Goal: Information Seeking & Learning: Learn about a topic

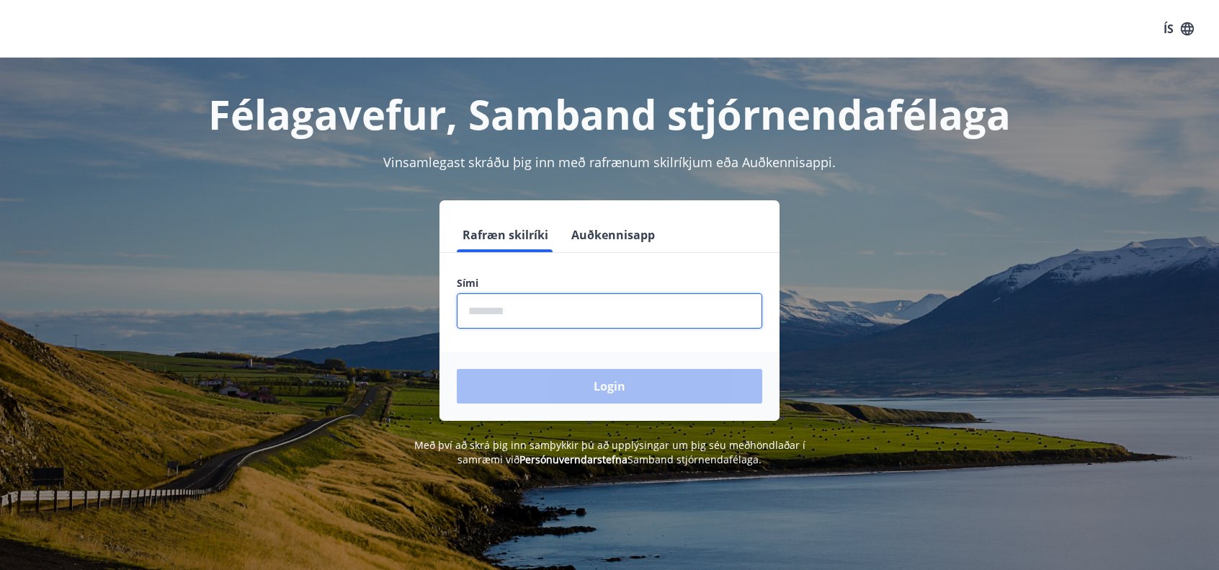
click at [502, 304] on input "phone" at bounding box center [610, 310] width 306 height 35
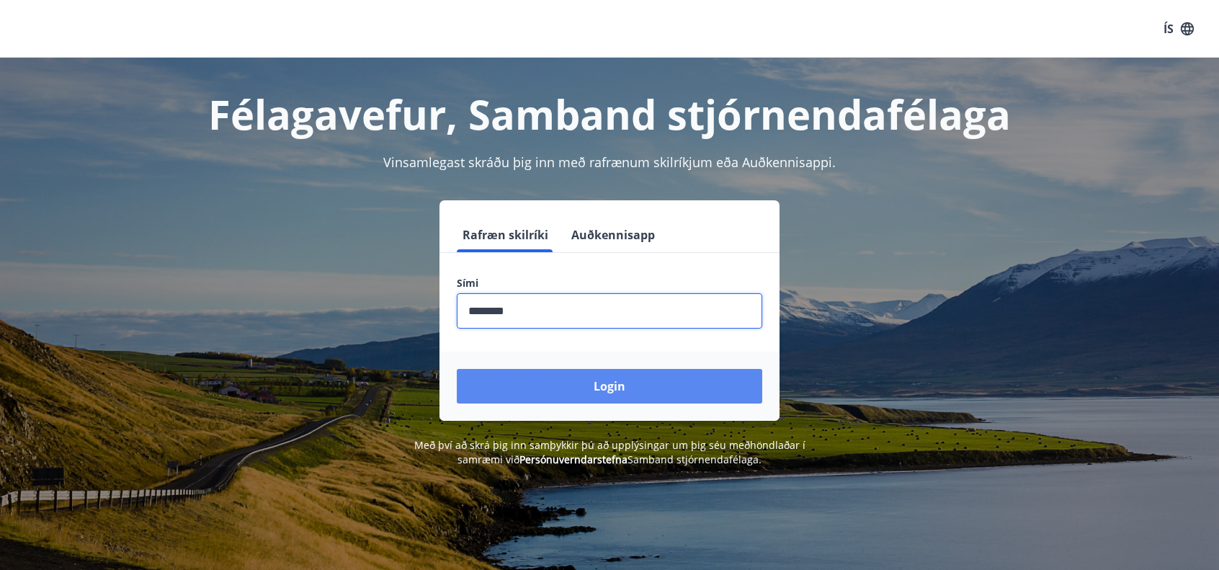
type input "********"
click at [615, 391] on button "Login" at bounding box center [610, 386] width 306 height 35
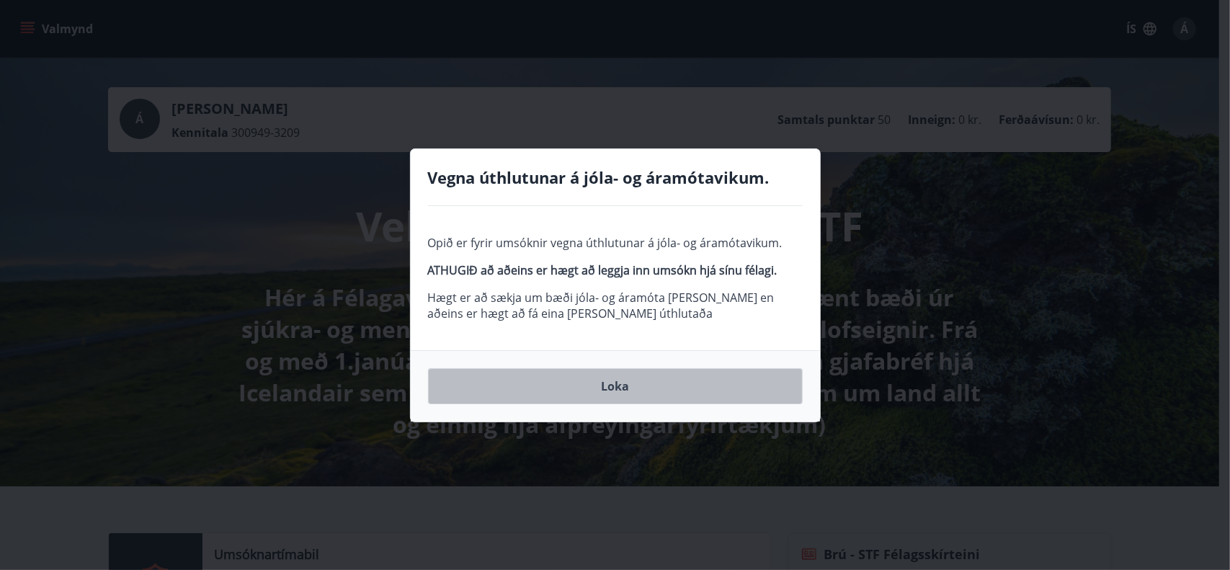
click at [623, 388] on button "Loka" at bounding box center [615, 386] width 375 height 36
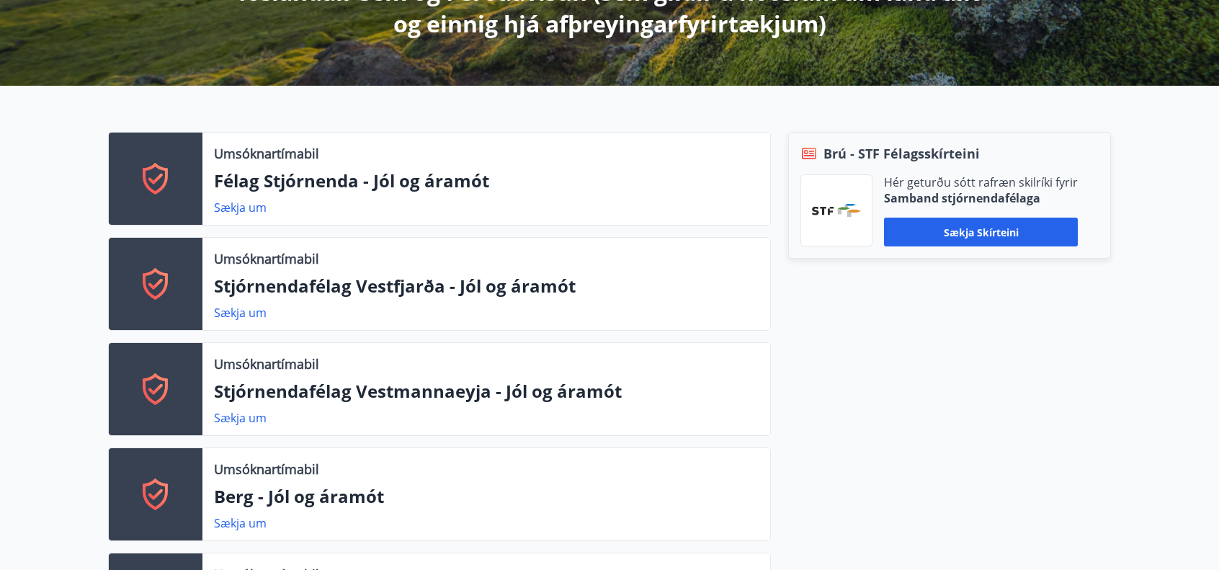
scroll to position [432, 0]
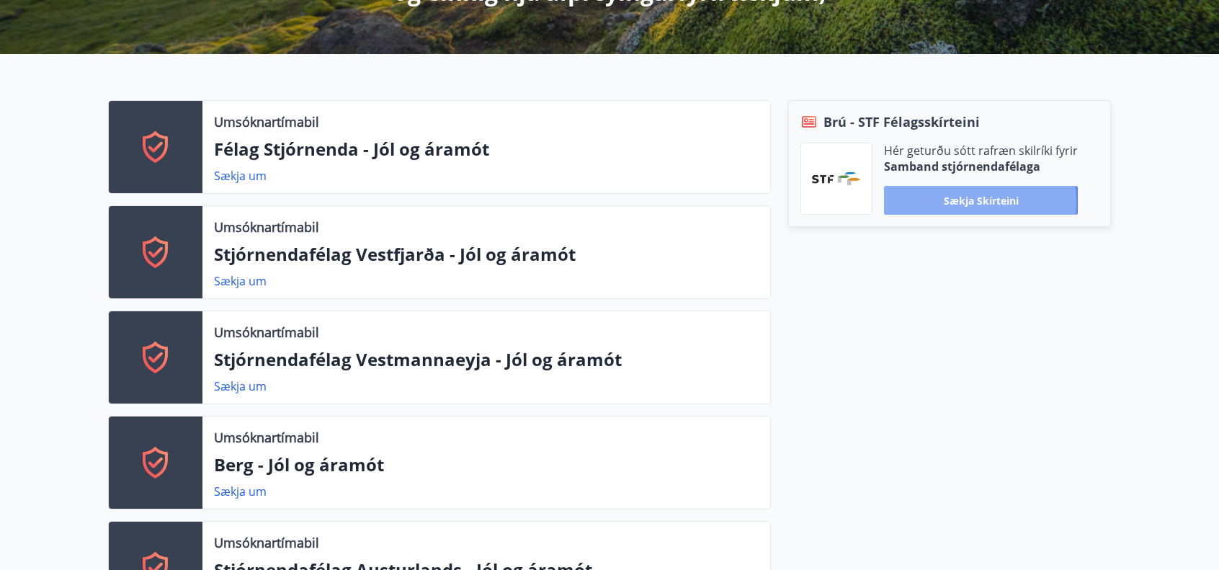
click at [942, 202] on button "Sækja skírteini" at bounding box center [981, 200] width 194 height 29
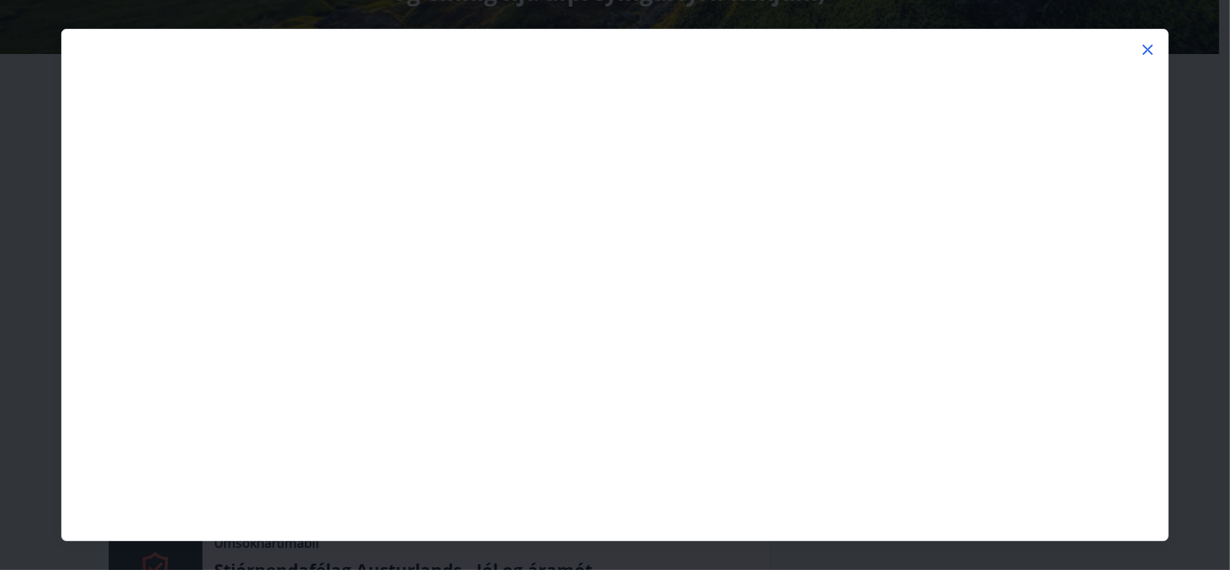
click at [1143, 51] on icon at bounding box center [1147, 49] width 17 height 17
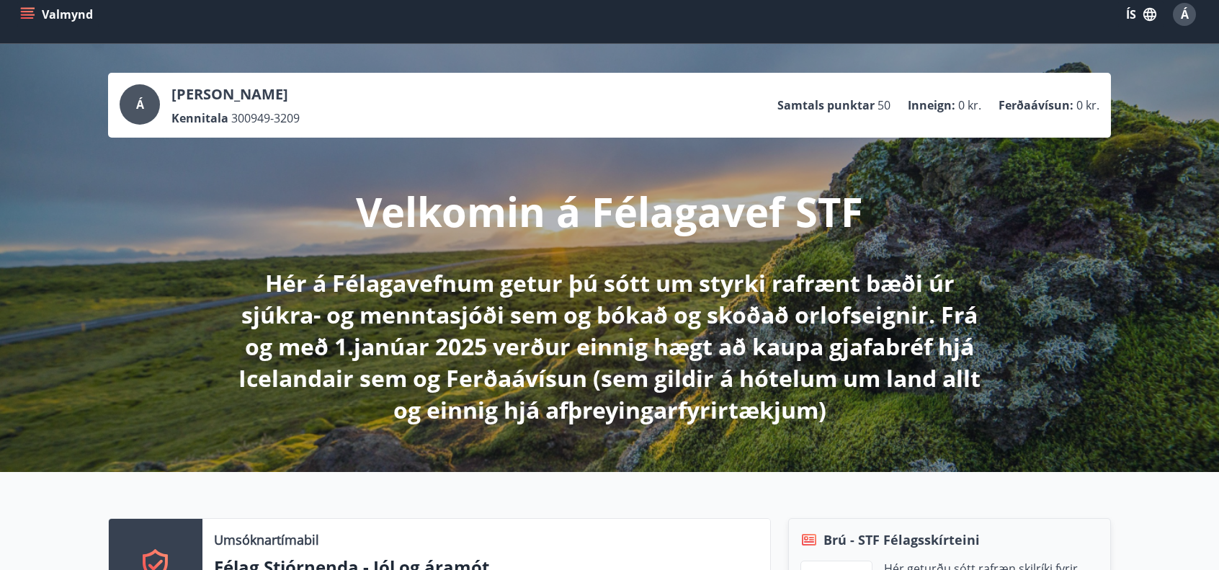
scroll to position [0, 0]
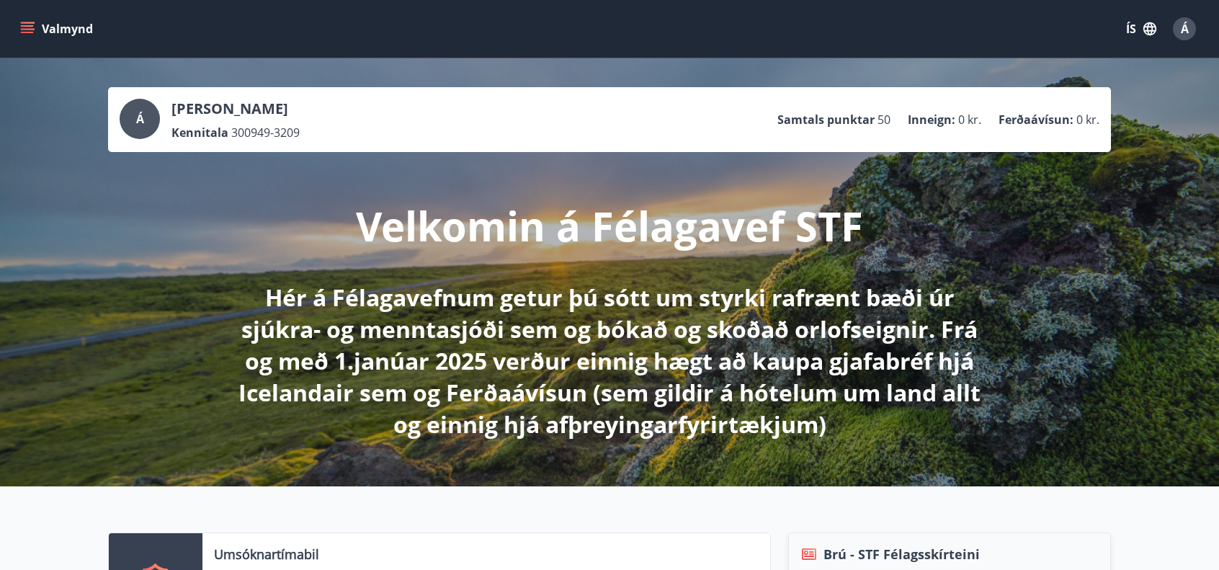
click at [32, 27] on icon "menu" at bounding box center [27, 29] width 14 height 14
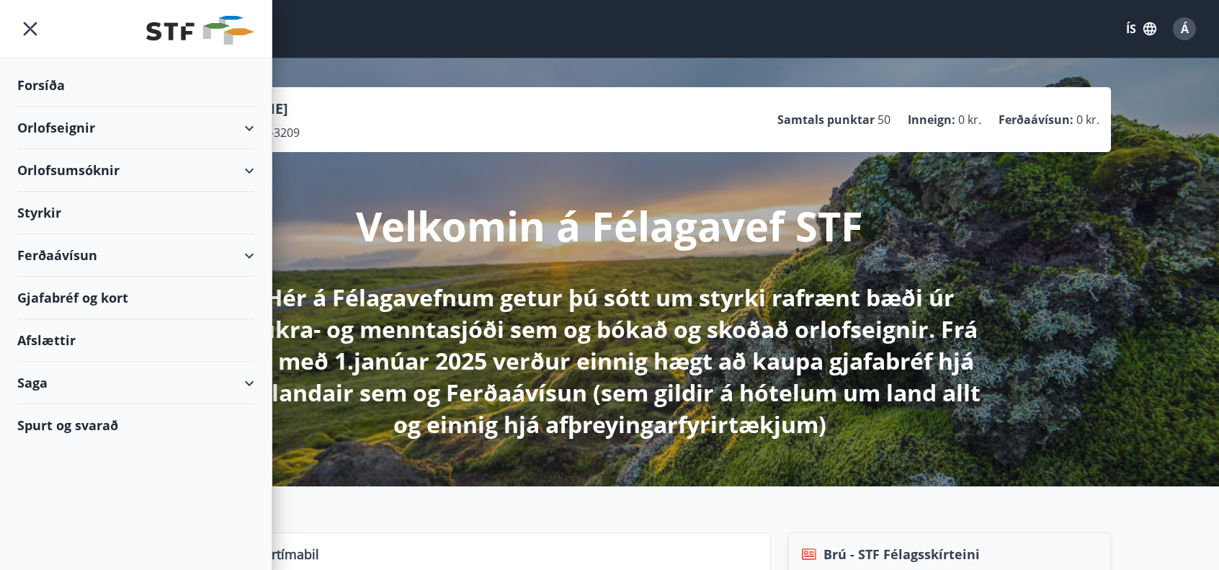
click at [55, 253] on div "Ferðaávísun" at bounding box center [135, 255] width 237 height 43
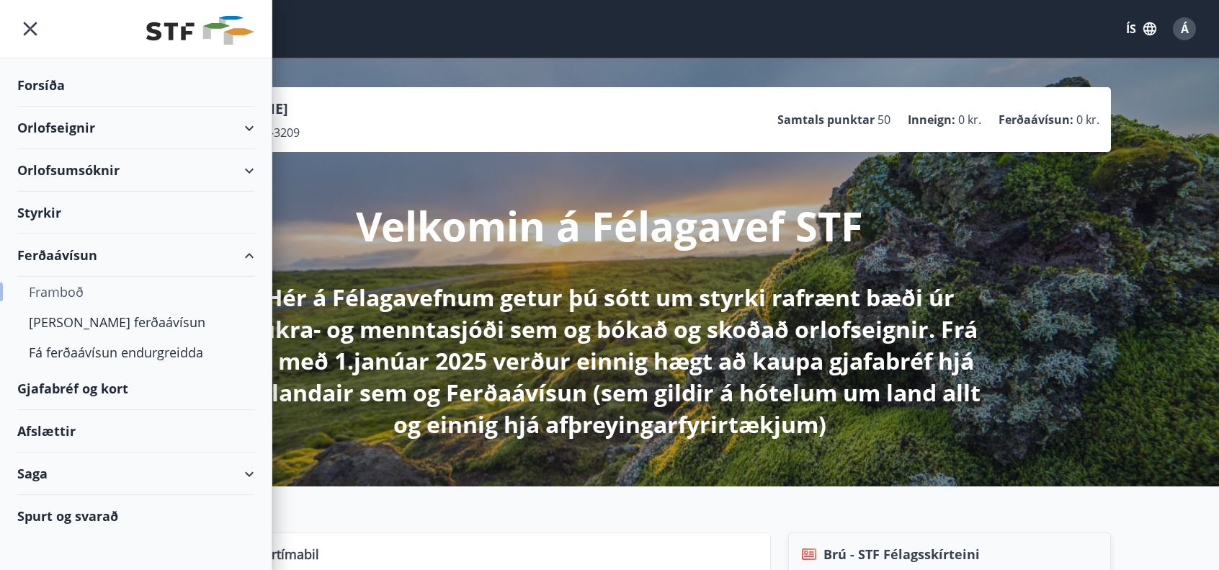
click at [67, 286] on div "Framboð" at bounding box center [136, 292] width 214 height 30
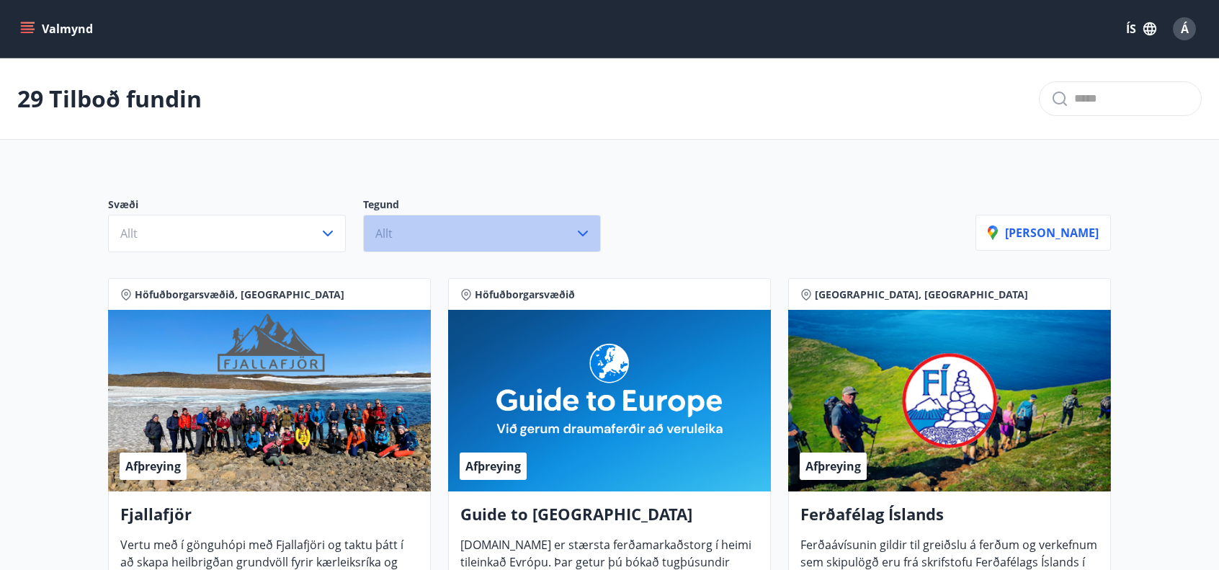
click at [568, 229] on button "Allt" at bounding box center [482, 233] width 238 height 37
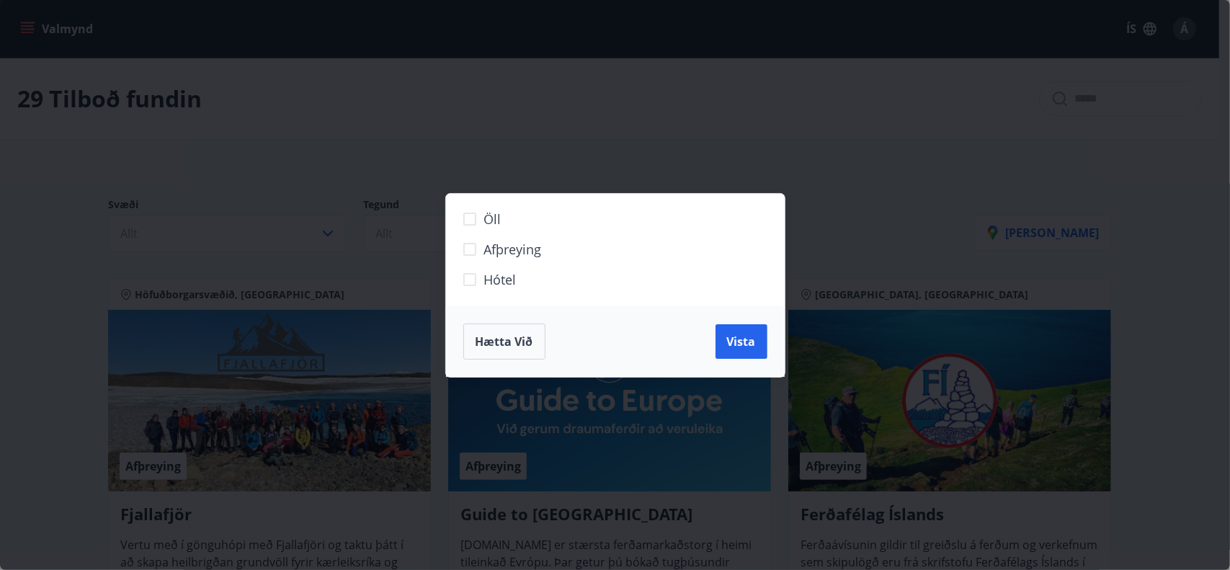
click at [602, 176] on div "Öll Afþreying Hótel Hætta við Vista" at bounding box center [615, 285] width 1230 height 570
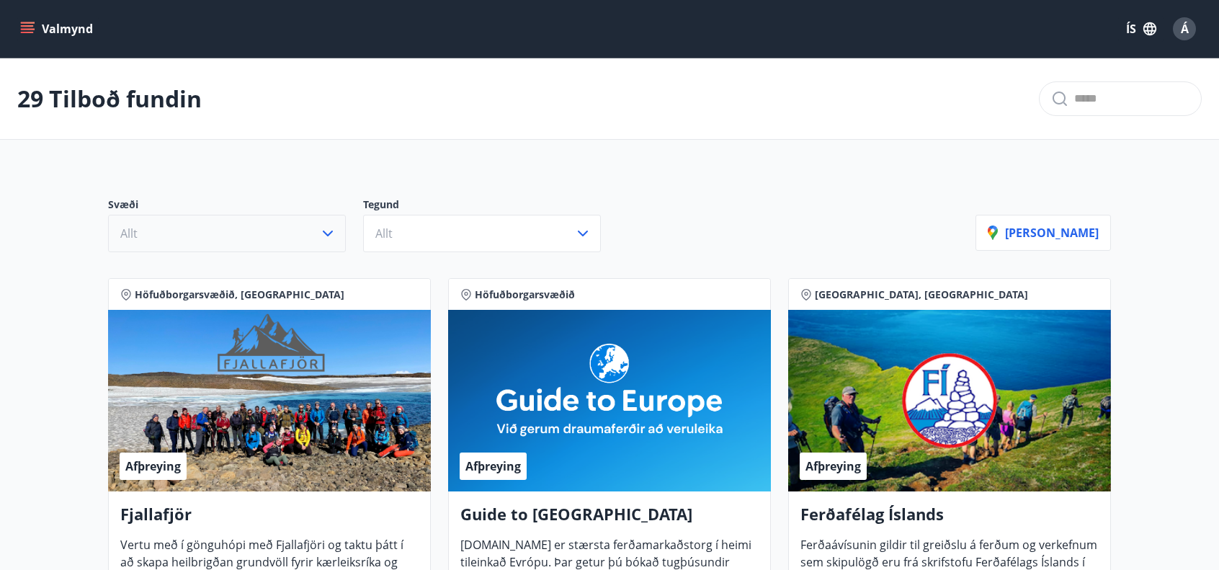
click at [303, 235] on button "Allt" at bounding box center [227, 233] width 238 height 37
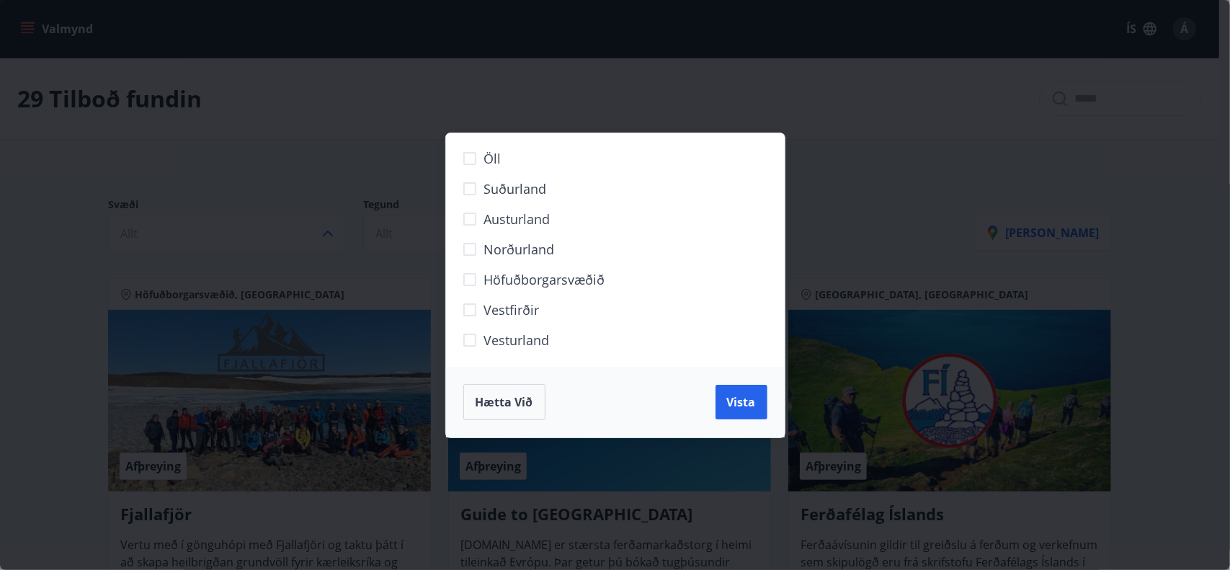
click at [527, 400] on span "Hætta við" at bounding box center [505, 402] width 58 height 16
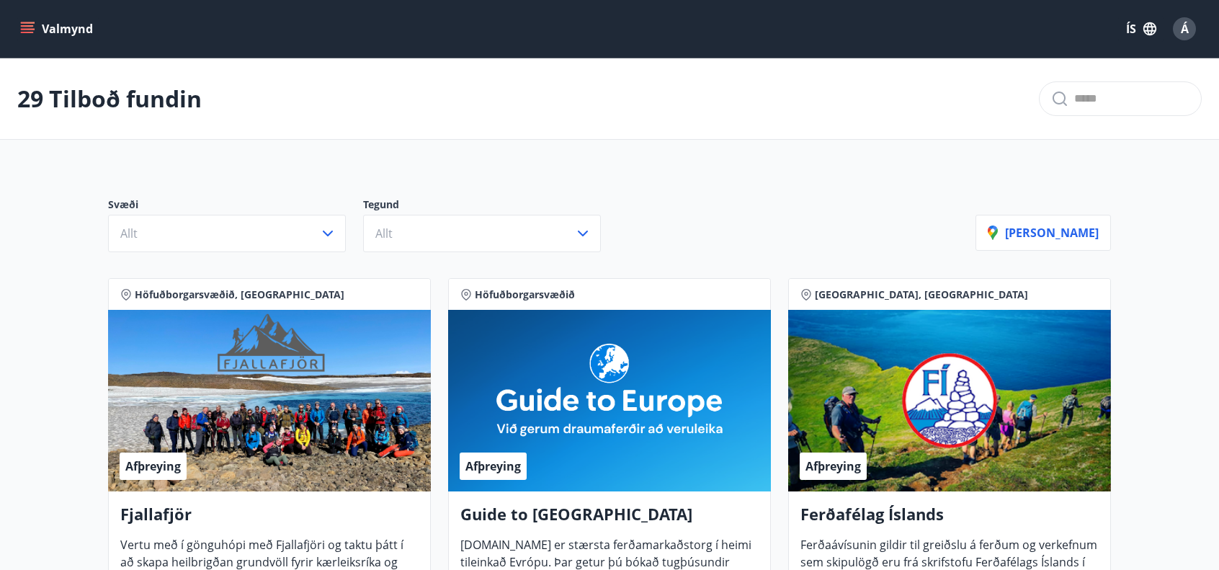
click at [17, 31] on div "Valmynd ÍS Á" at bounding box center [609, 29] width 1219 height 58
click at [24, 31] on icon "menu" at bounding box center [27, 29] width 14 height 14
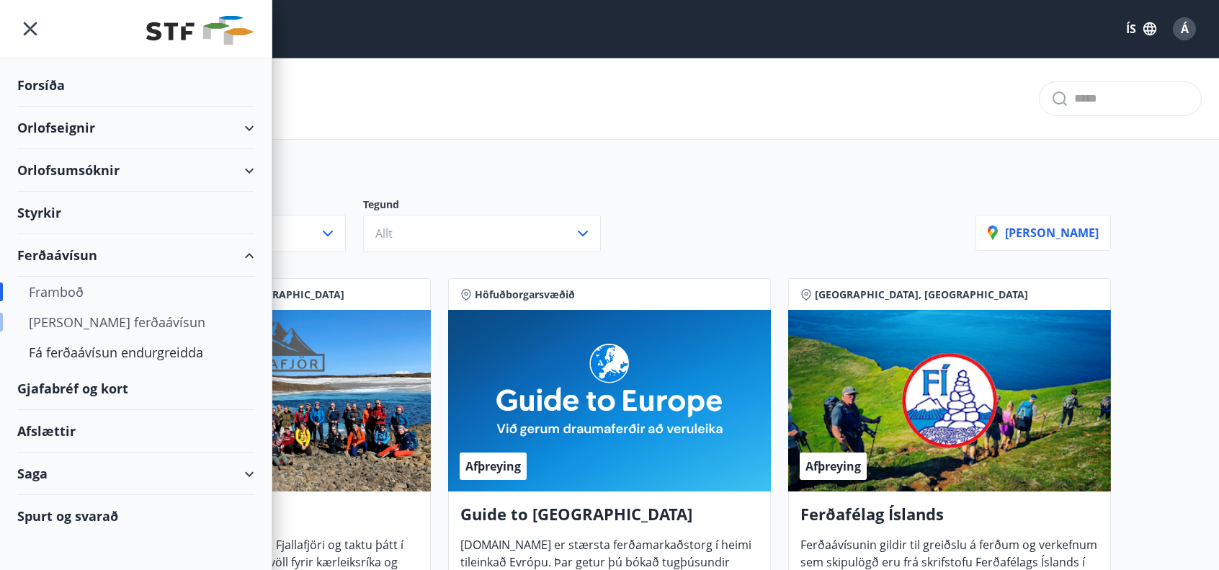
click at [71, 321] on div "[PERSON_NAME] ferðaávísun" at bounding box center [136, 322] width 214 height 30
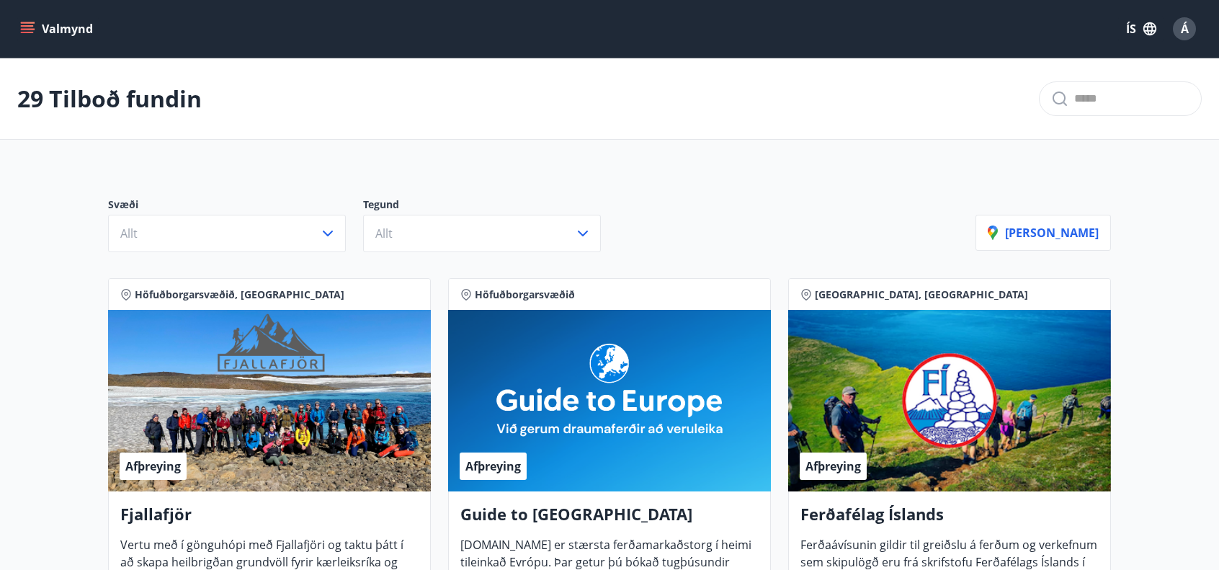
click at [26, 34] on icon "menu" at bounding box center [27, 29] width 14 height 14
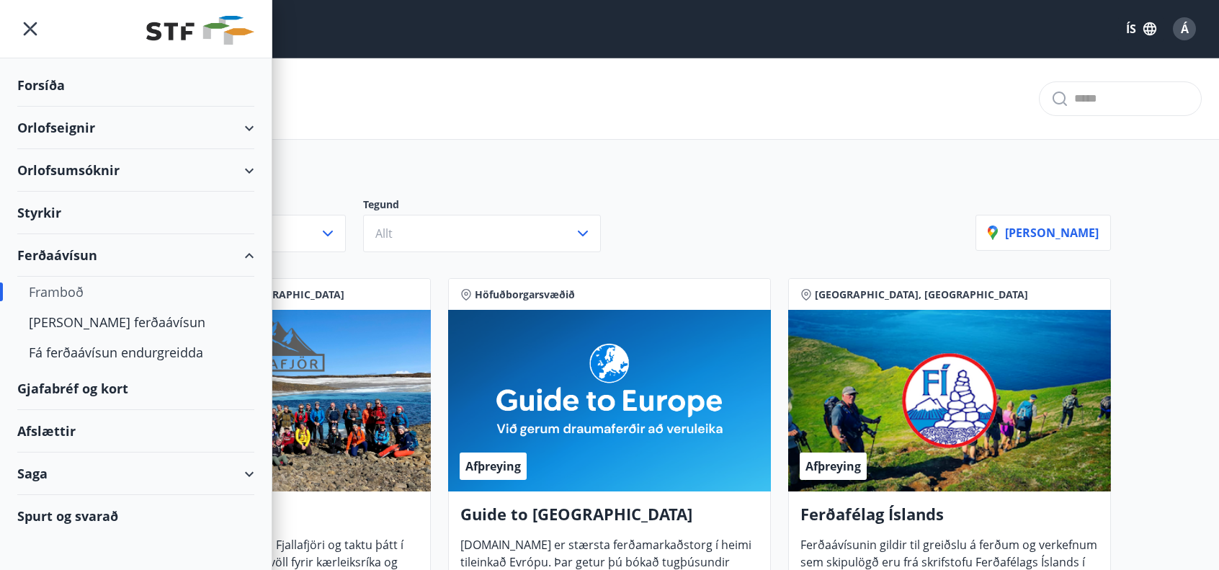
click at [102, 385] on div "Gjafabréf og kort" at bounding box center [135, 388] width 237 height 43
click at [50, 390] on div "Gjafabréf og kort" at bounding box center [135, 388] width 237 height 43
click at [35, 476] on div "Saga" at bounding box center [135, 474] width 237 height 43
click at [58, 511] on div "Ferðaávísun" at bounding box center [136, 510] width 214 height 30
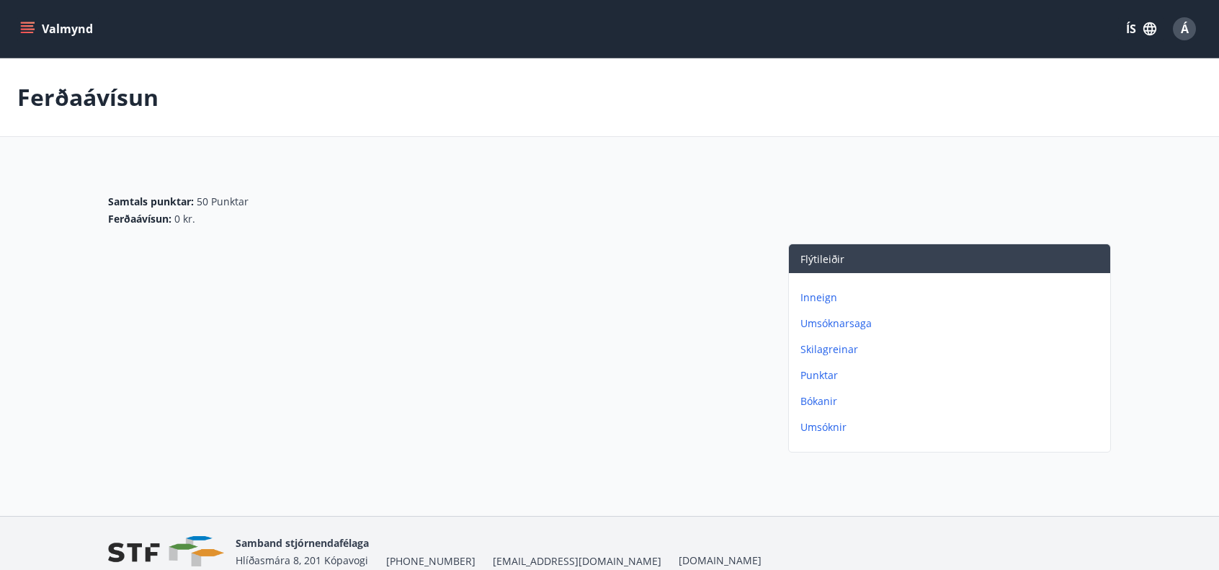
click at [826, 324] on p "Umsóknarsaga" at bounding box center [953, 323] width 304 height 14
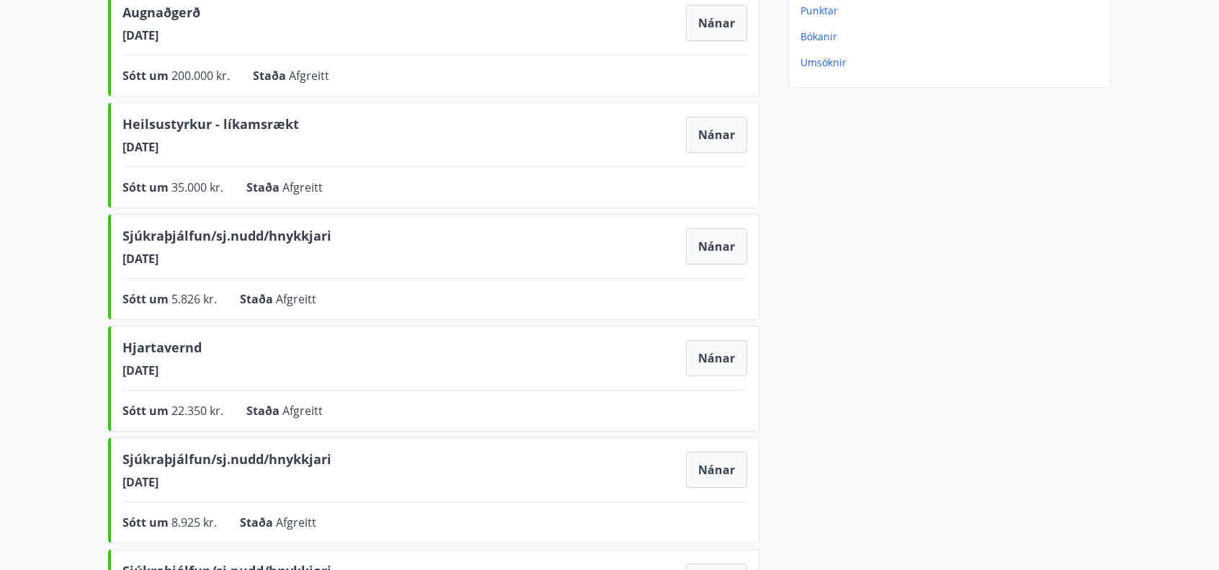
scroll to position [141, 0]
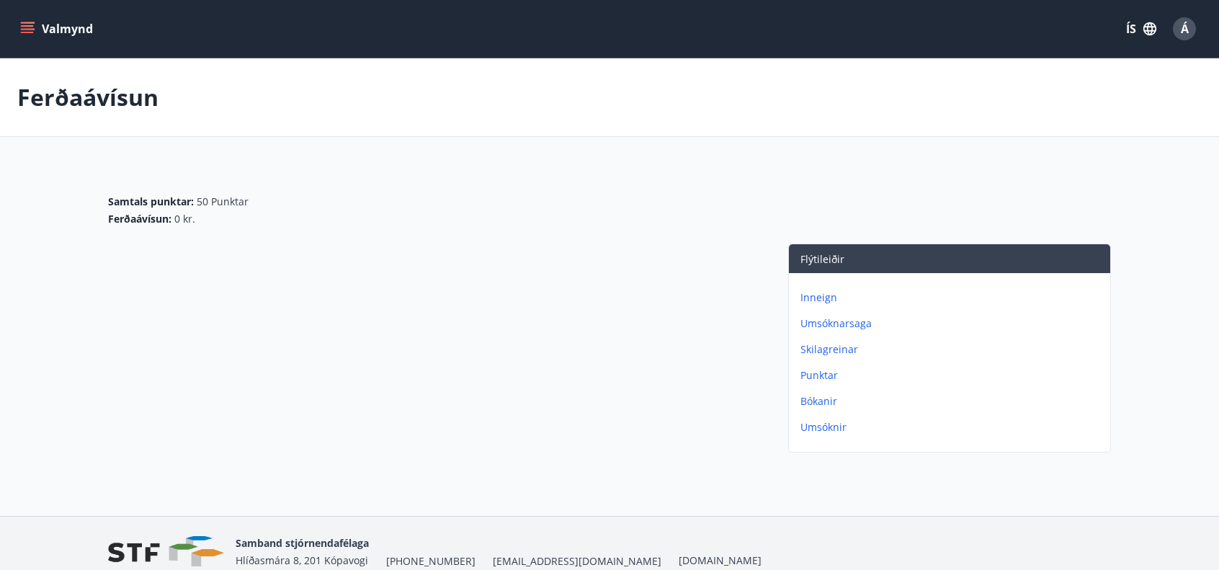
click at [24, 24] on icon "menu" at bounding box center [27, 29] width 14 height 14
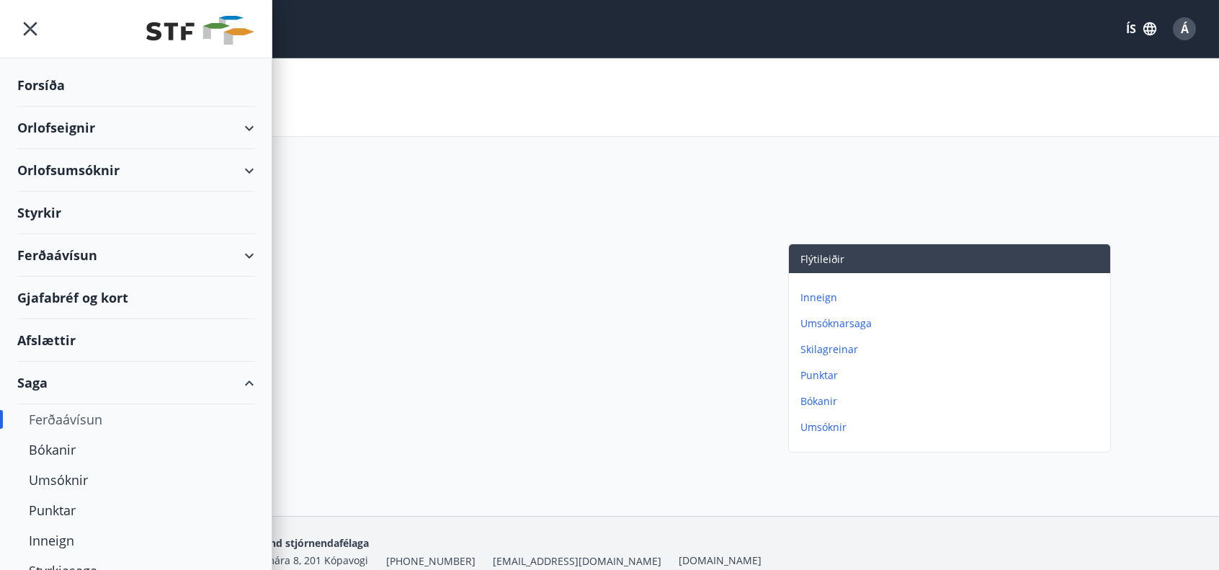
click at [55, 337] on div "Afslættir" at bounding box center [135, 340] width 237 height 43
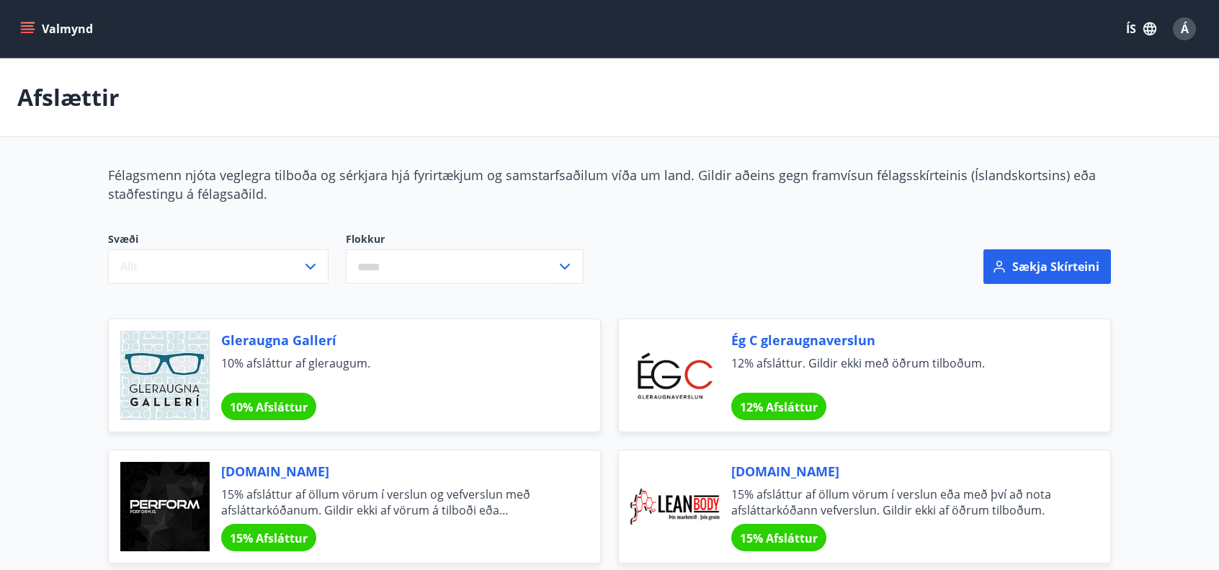
click at [36, 25] on button "Valmynd" at bounding box center [57, 29] width 81 height 26
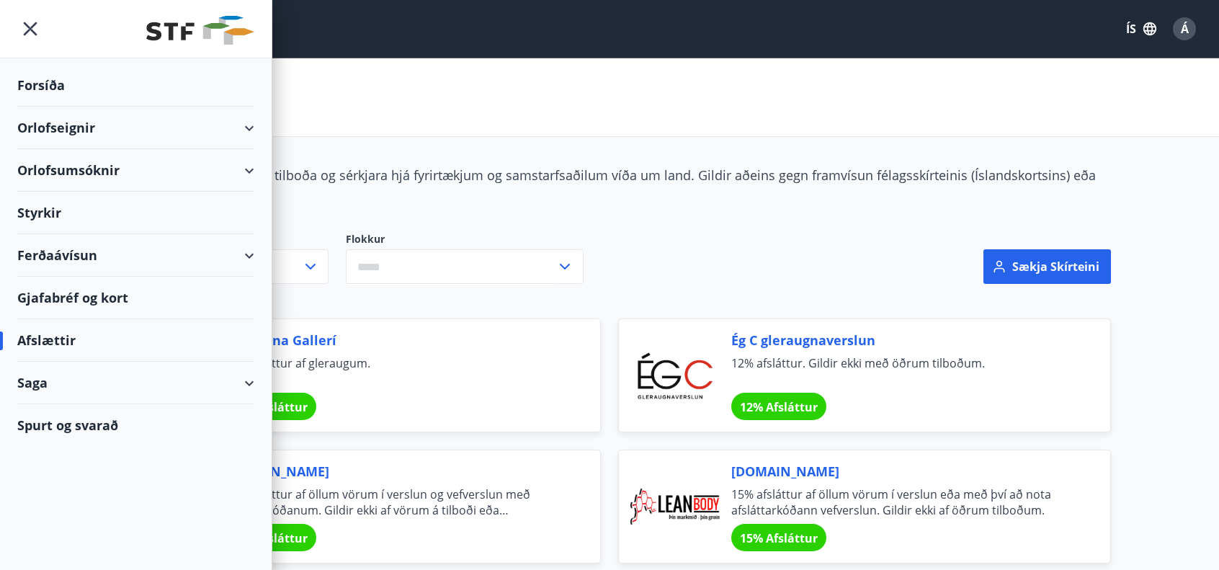
click at [61, 250] on div "Ferðaávísun" at bounding box center [135, 255] width 237 height 43
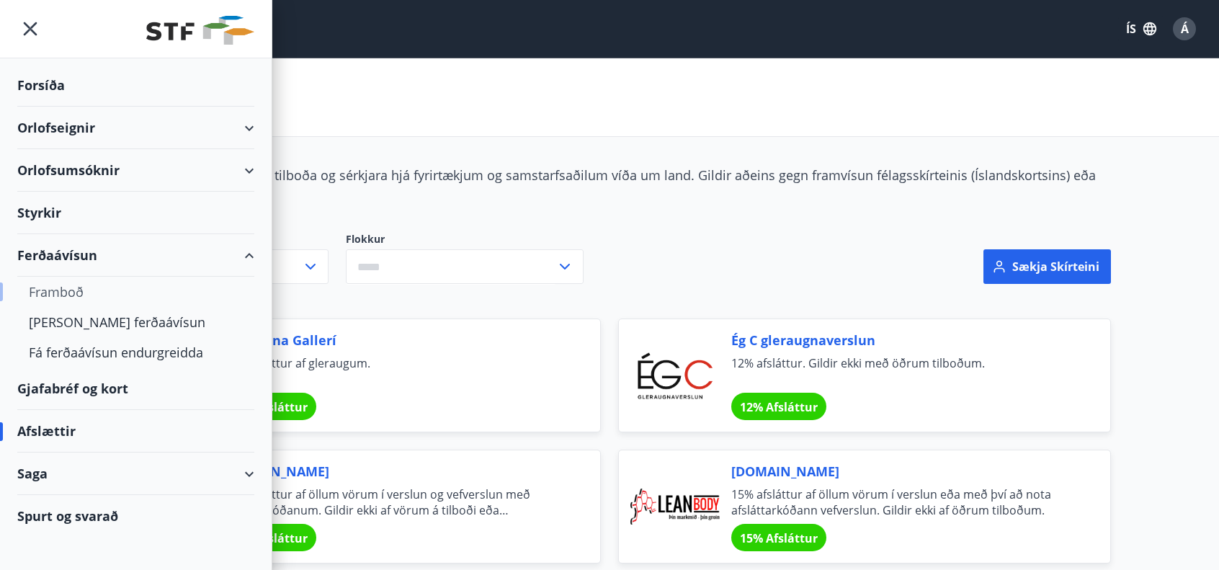
click at [64, 289] on div "Framboð" at bounding box center [136, 292] width 214 height 30
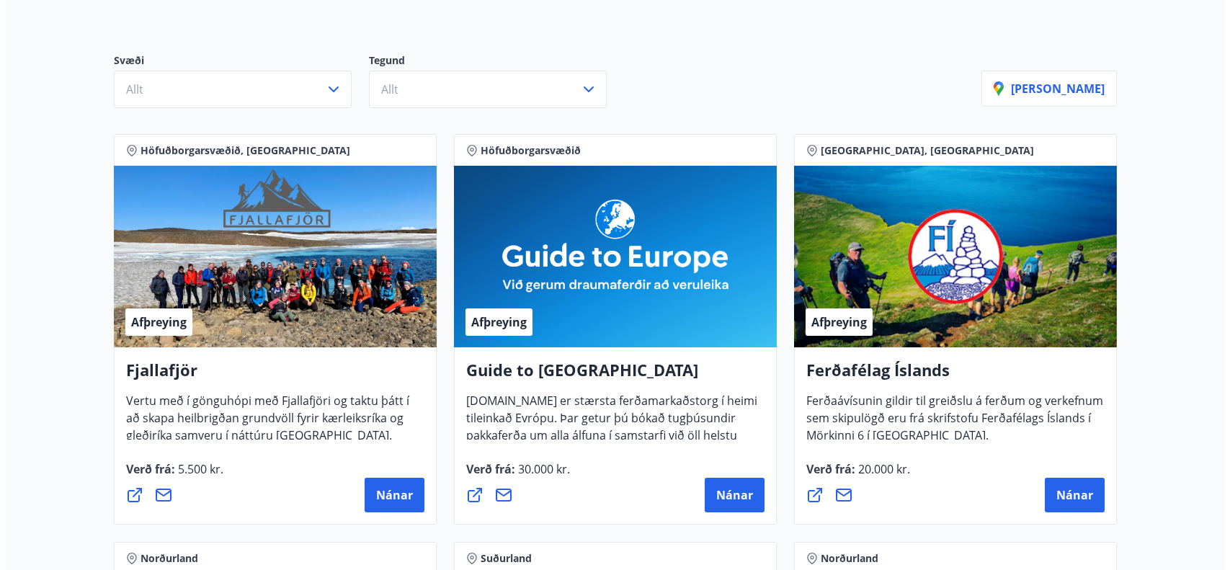
scroll to position [216, 0]
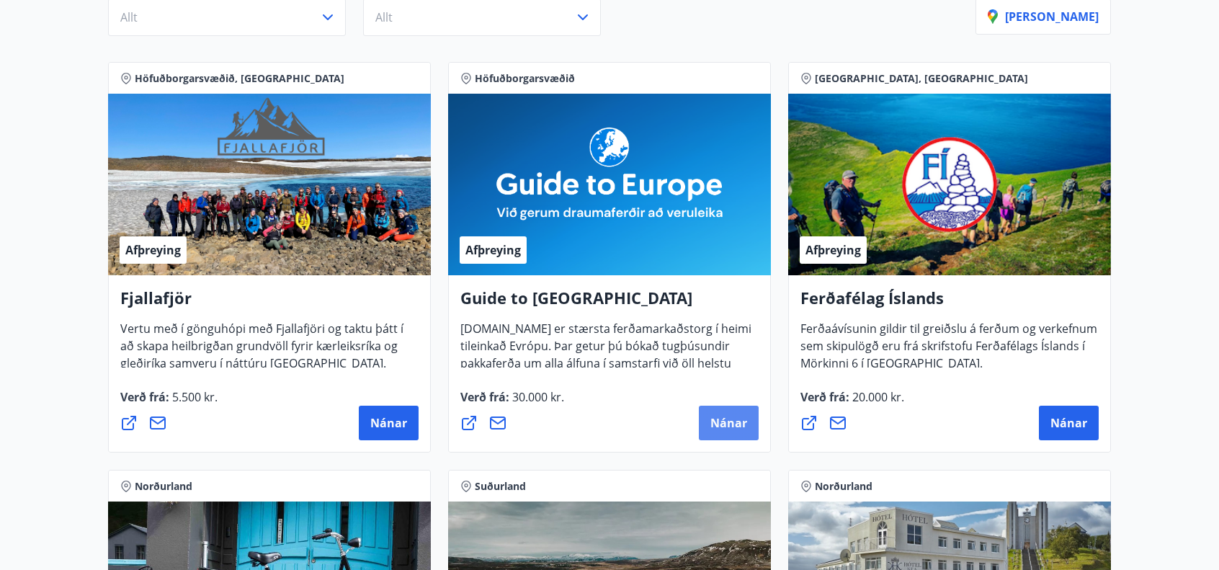
click at [718, 422] on span "Nánar" at bounding box center [728, 423] width 37 height 16
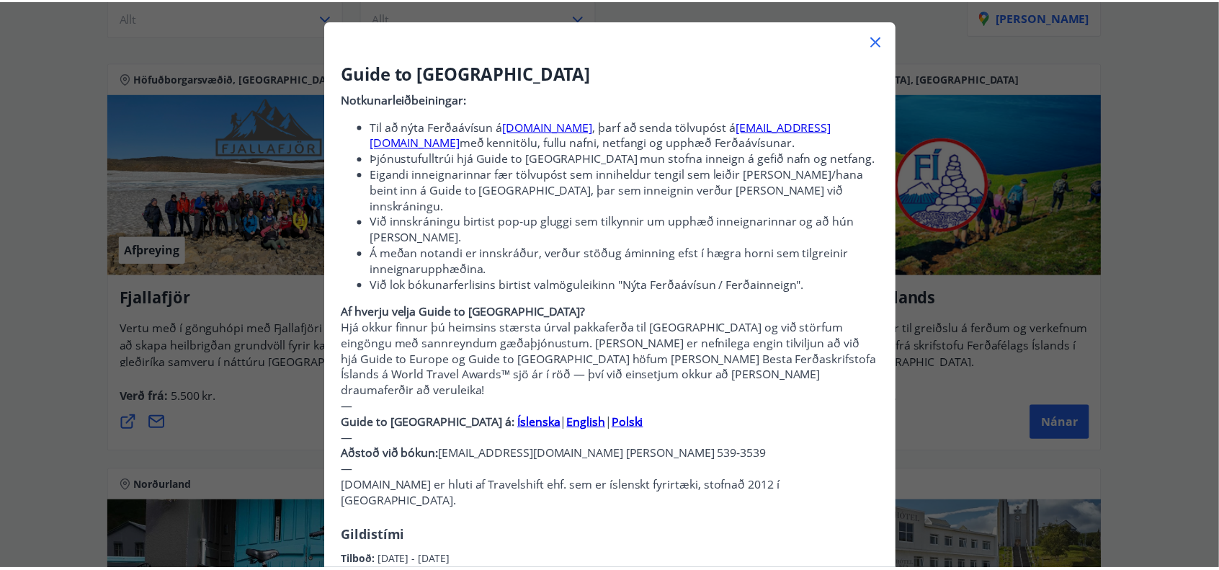
scroll to position [0, 0]
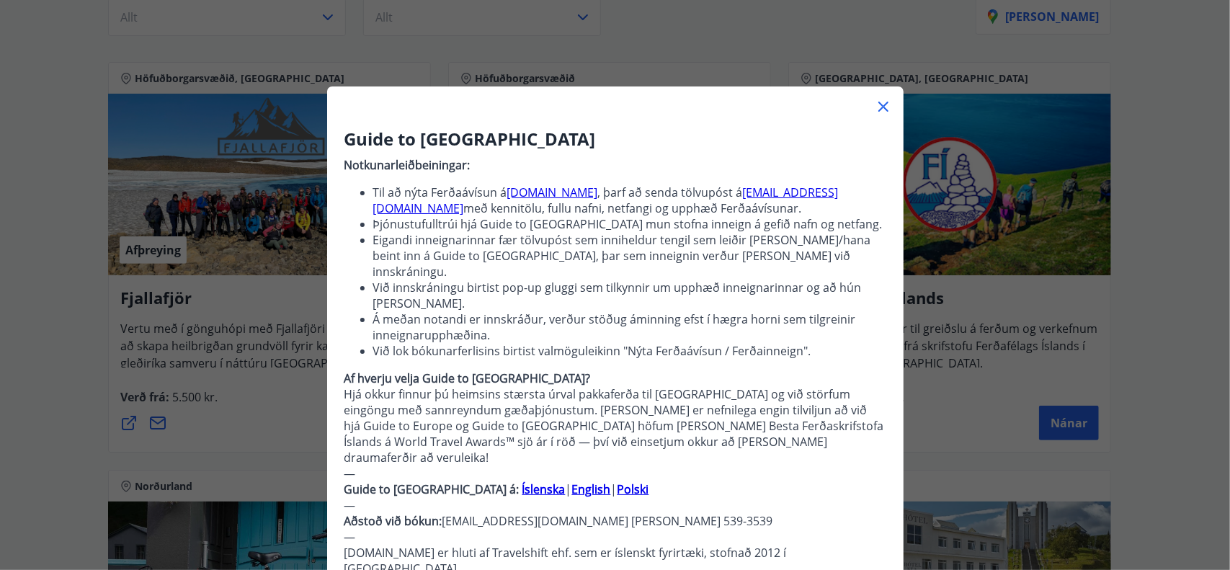
click at [879, 106] on icon at bounding box center [883, 106] width 17 height 17
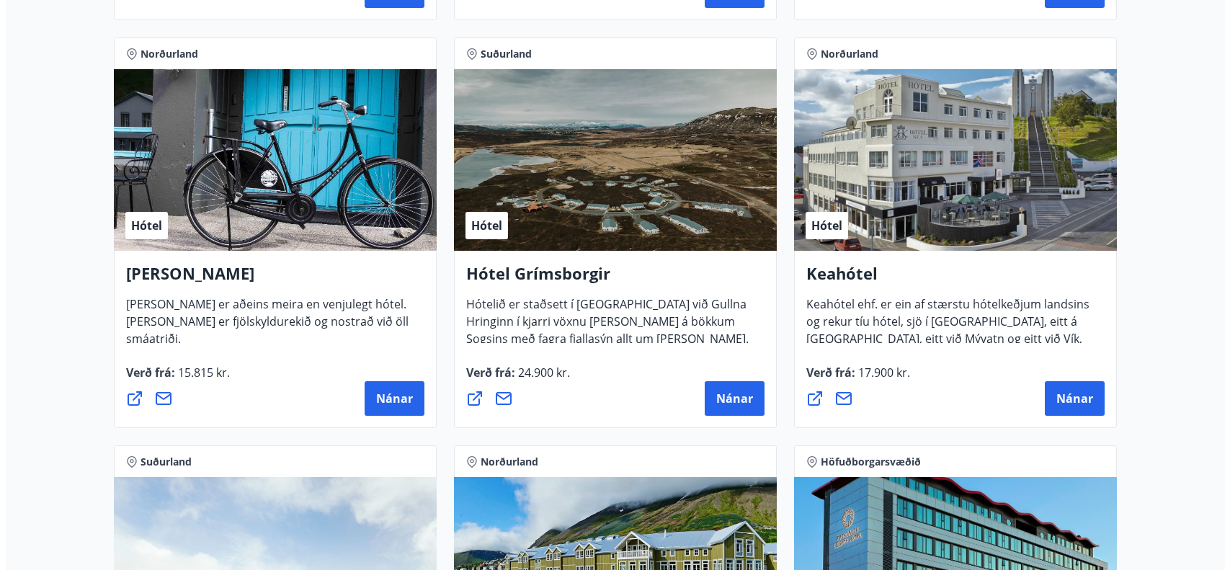
scroll to position [576, 0]
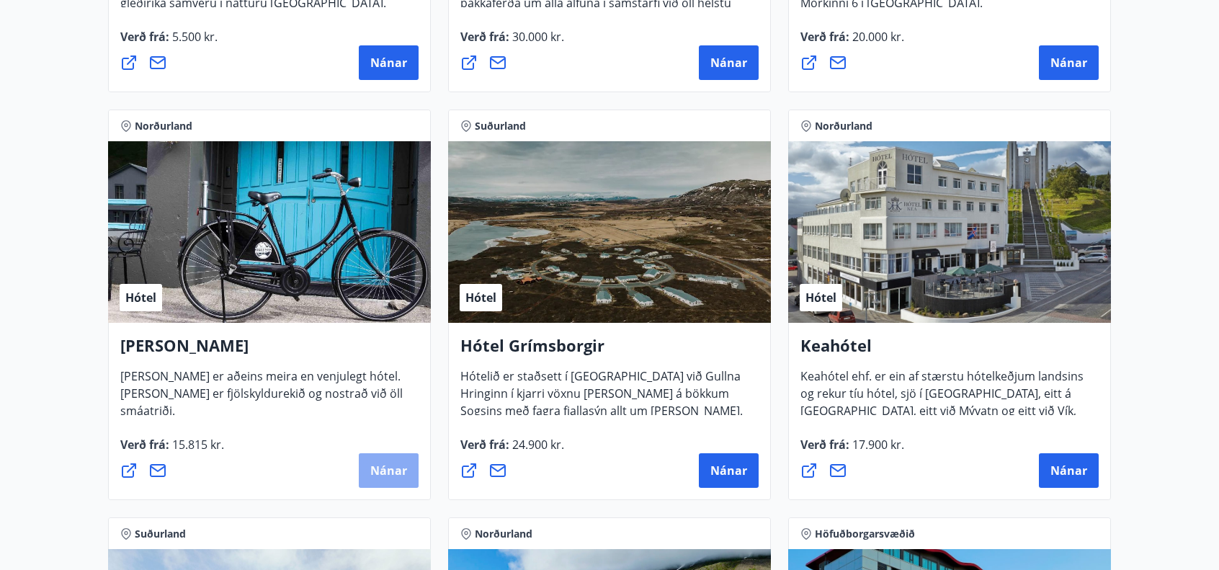
click at [387, 466] on span "Nánar" at bounding box center [388, 471] width 37 height 16
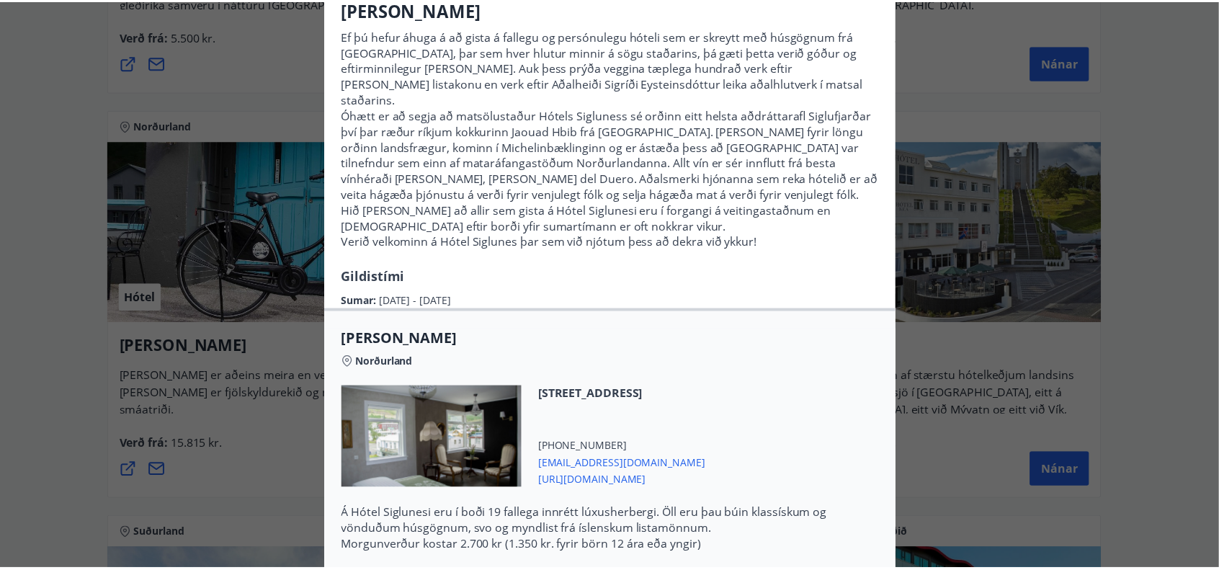
scroll to position [0, 0]
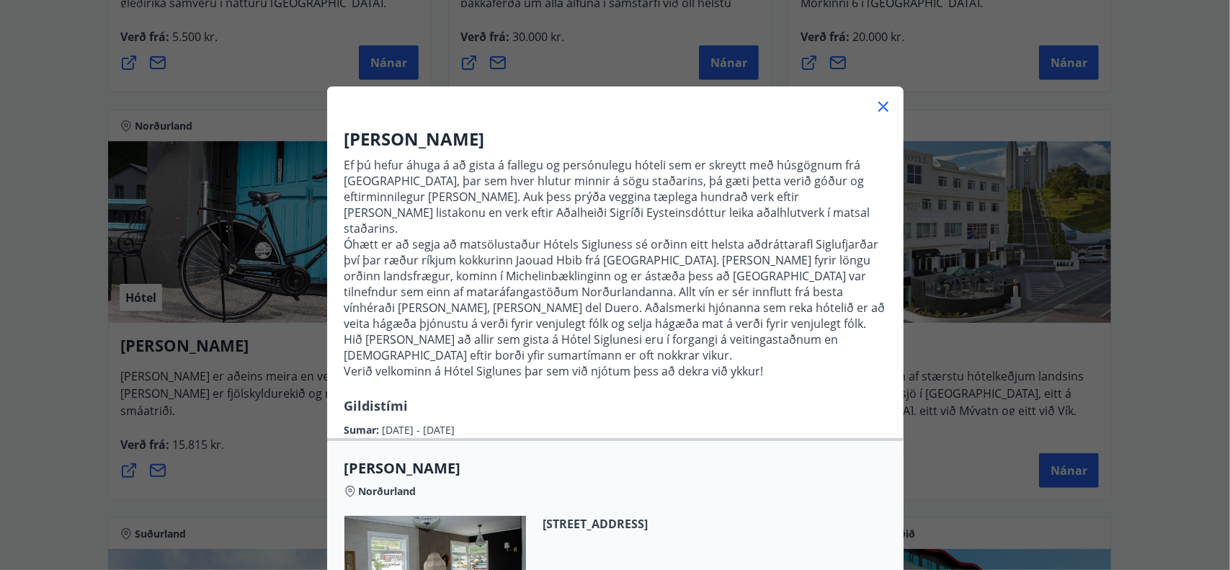
click at [875, 108] on icon at bounding box center [883, 106] width 17 height 17
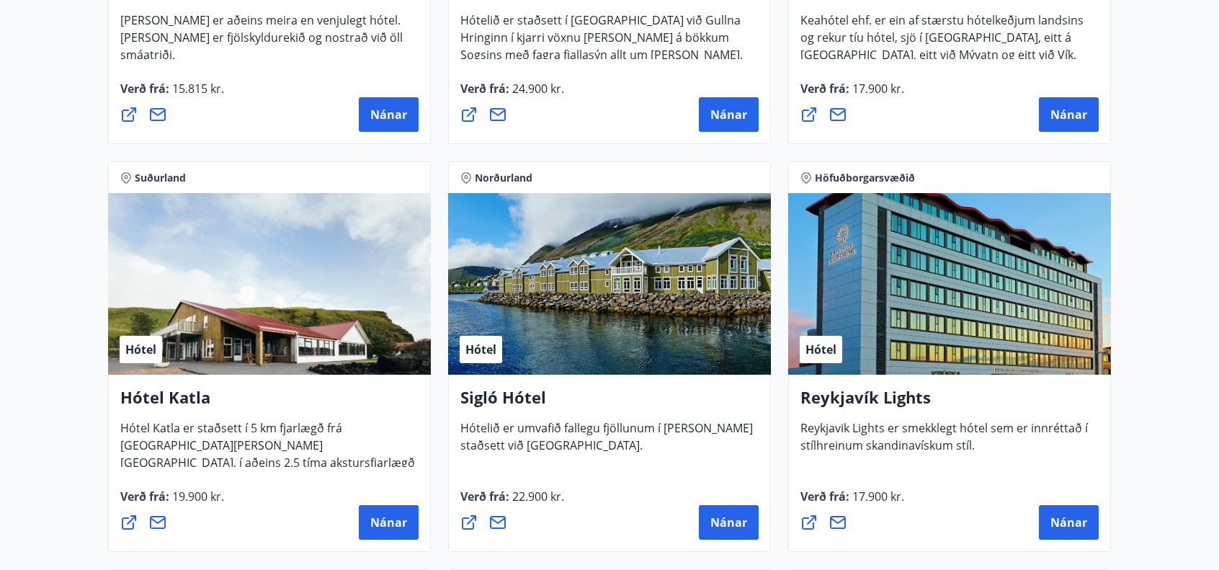
scroll to position [1009, 0]
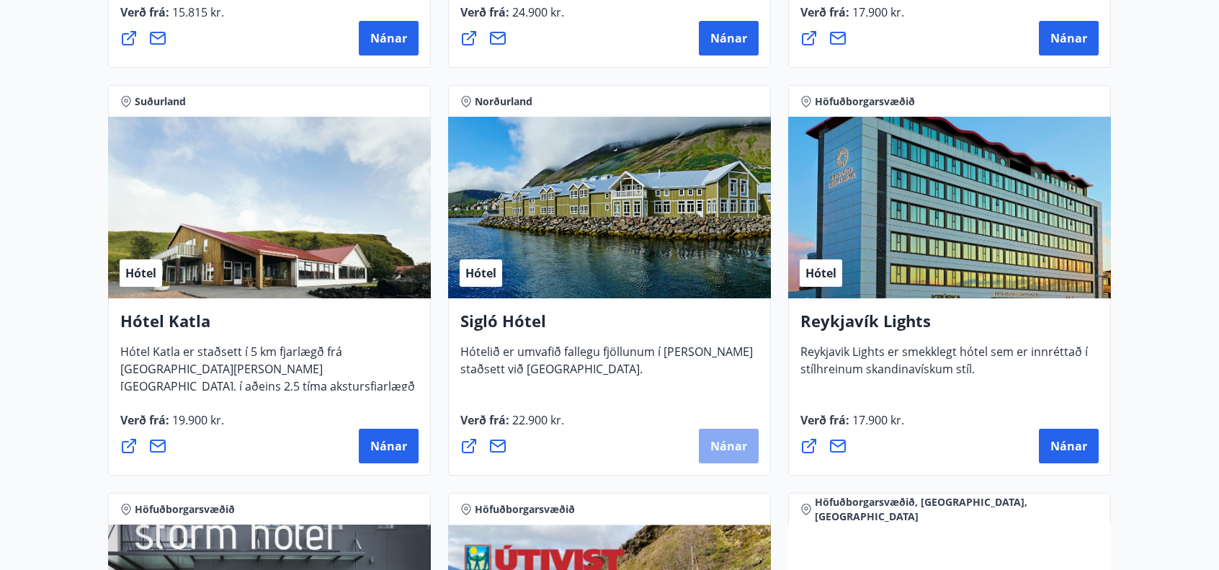
click at [735, 450] on span "Nánar" at bounding box center [728, 446] width 37 height 16
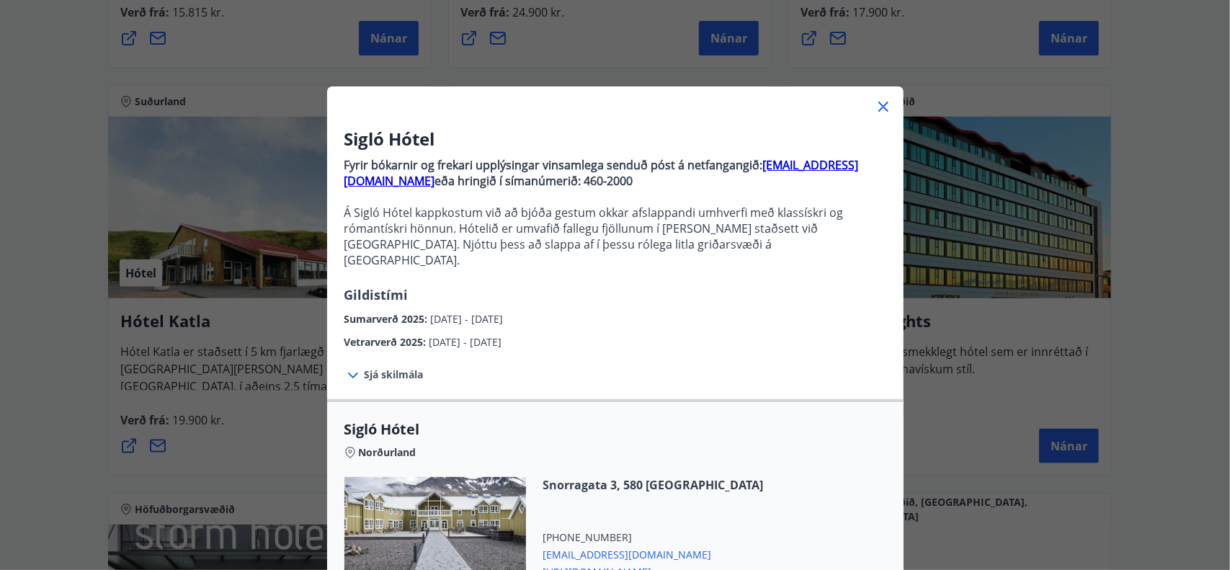
click at [349, 373] on icon at bounding box center [353, 376] width 10 height 6
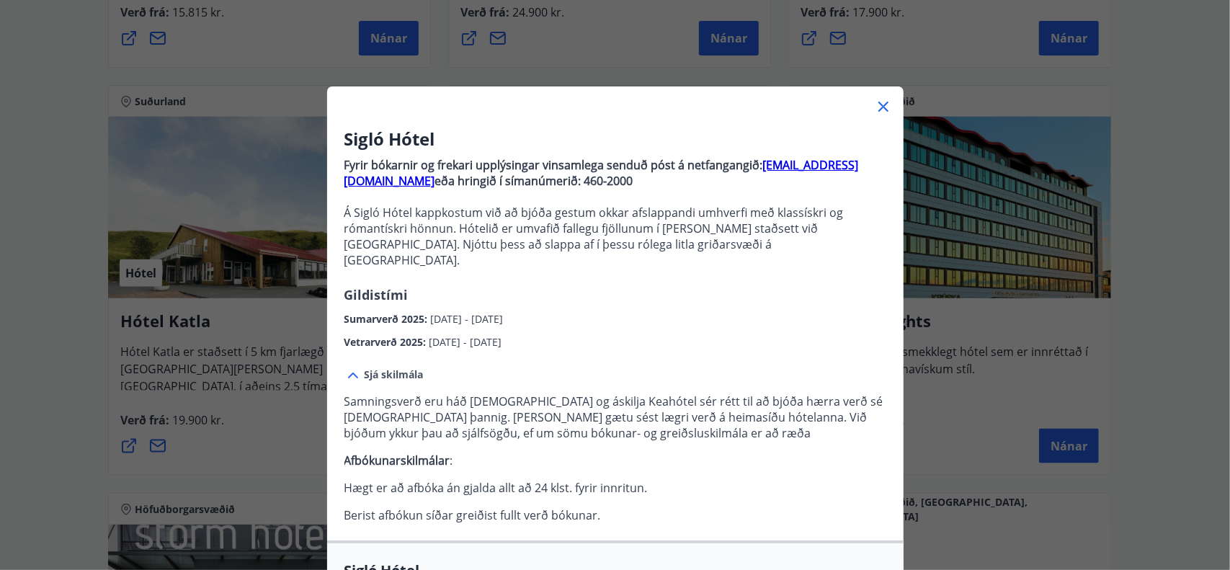
click at [878, 107] on icon at bounding box center [883, 106] width 17 height 17
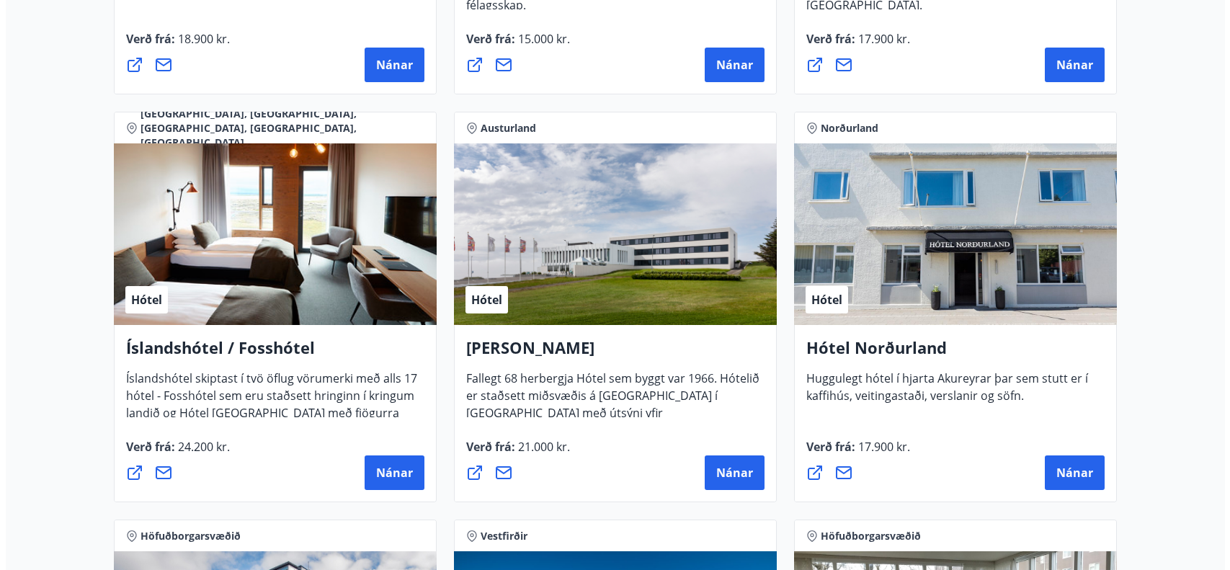
scroll to position [1801, 0]
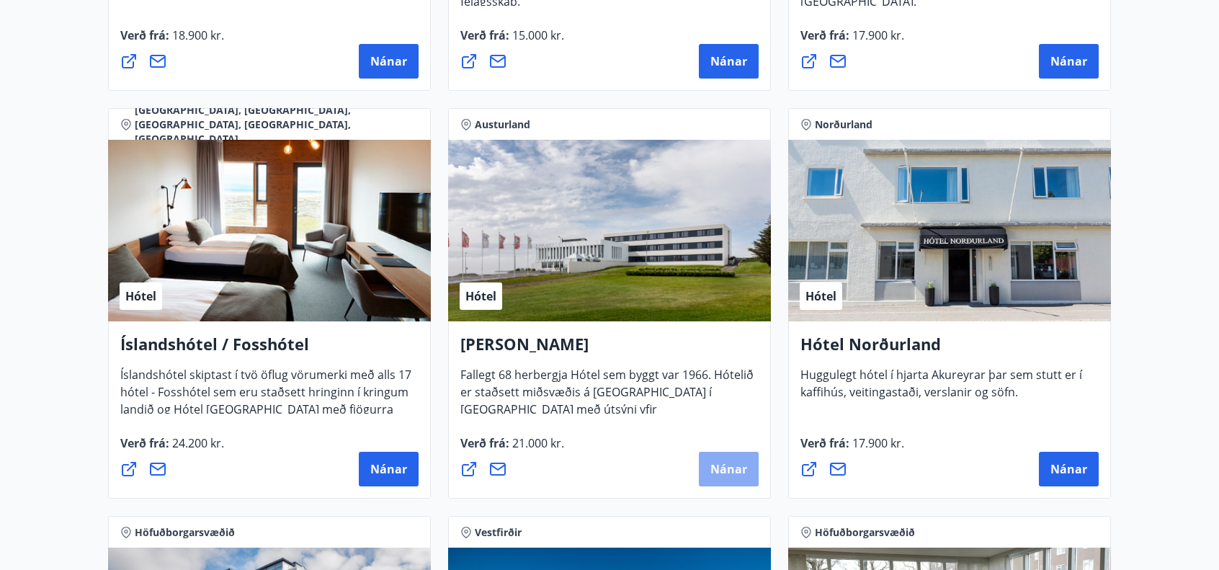
click at [731, 476] on span "Nánar" at bounding box center [728, 469] width 37 height 16
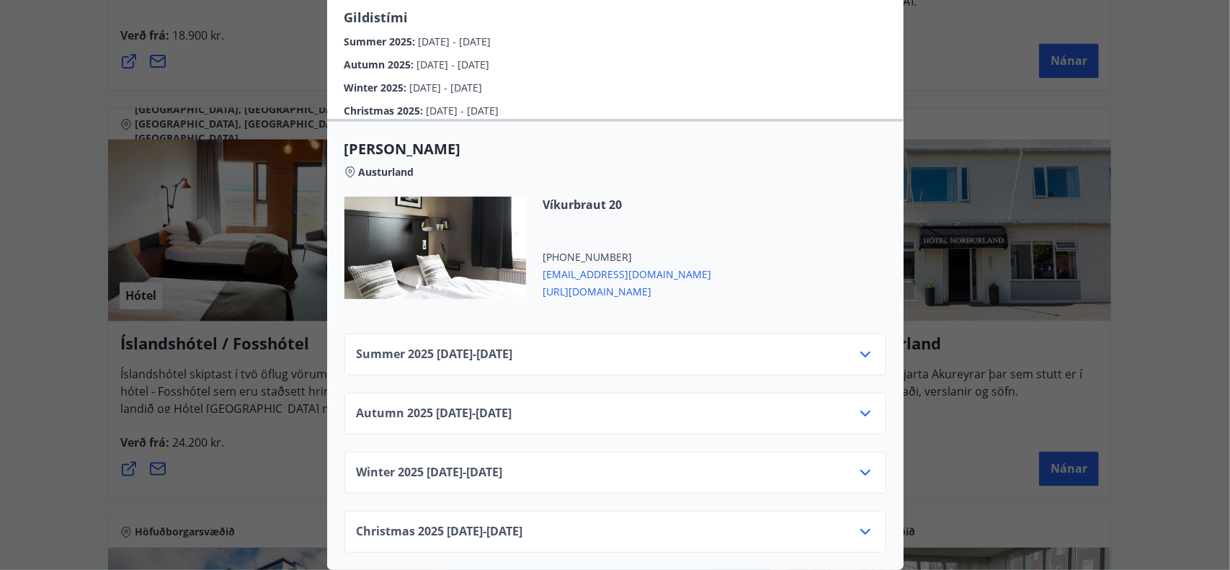
scroll to position [445, 0]
click at [848, 346] on div "Summer [PHONE_NUMBER][DATE] - [DATE]" at bounding box center [615, 360] width 517 height 29
click at [857, 347] on icon at bounding box center [865, 354] width 17 height 17
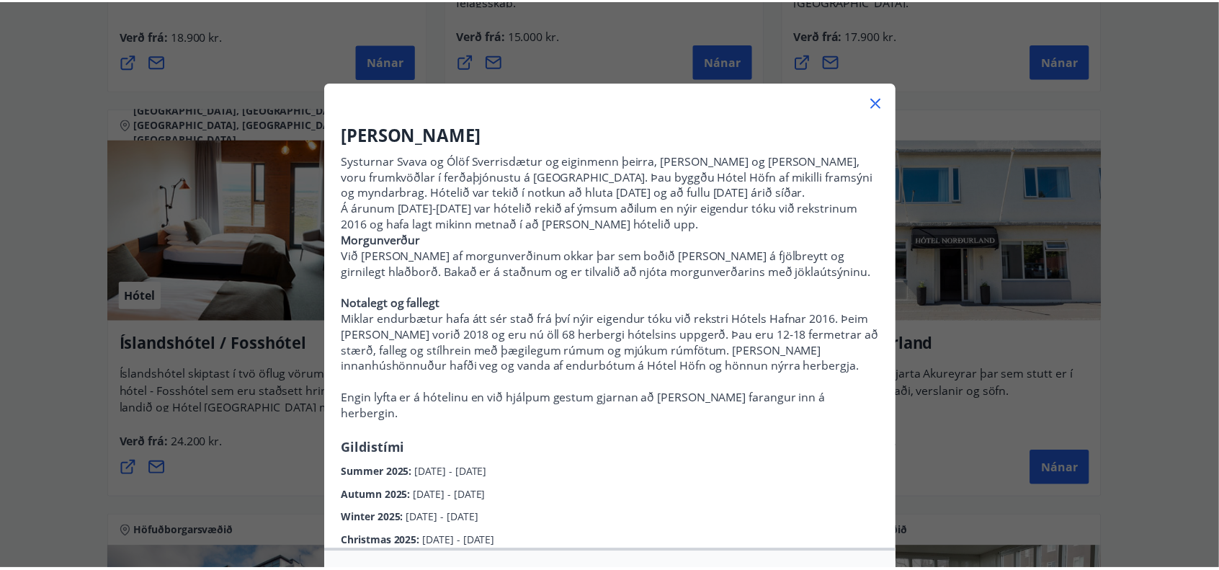
scroll to position [0, 0]
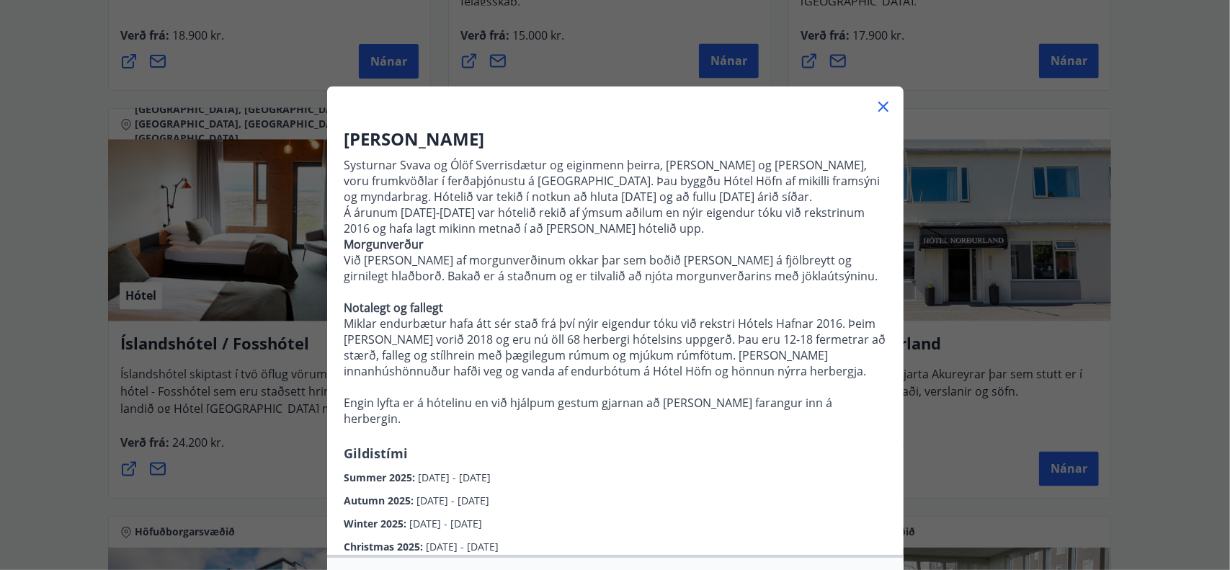
click at [878, 109] on icon at bounding box center [883, 106] width 17 height 17
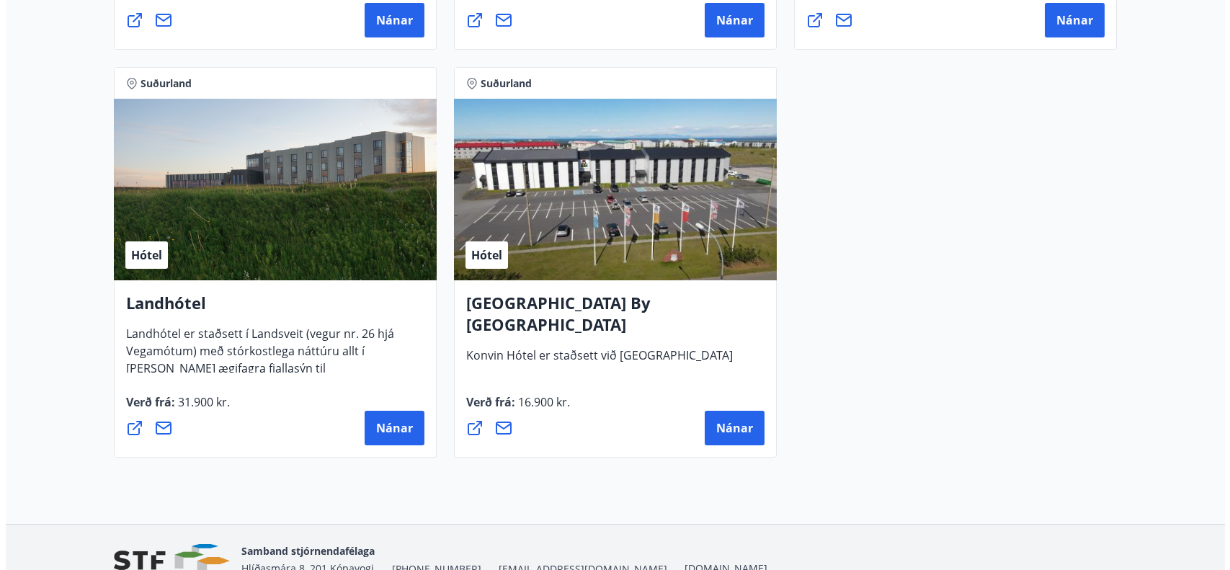
scroll to position [3882, 0]
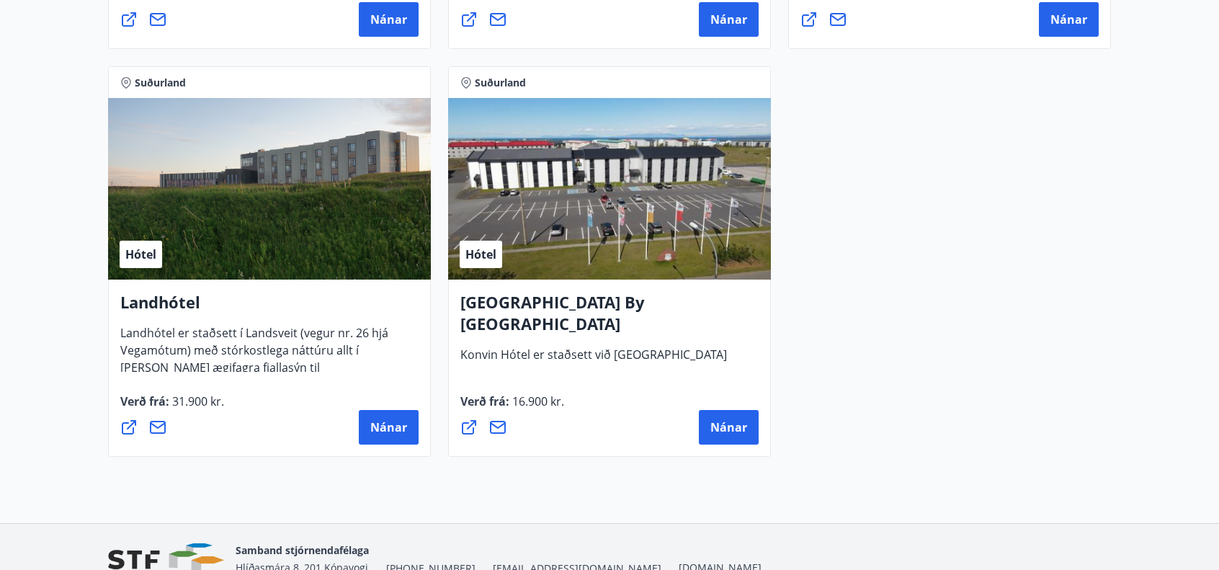
click at [574, 306] on h4 "[GEOGRAPHIC_DATA] By [GEOGRAPHIC_DATA]" at bounding box center [609, 318] width 298 height 55
click at [724, 421] on span "Nánar" at bounding box center [728, 427] width 37 height 16
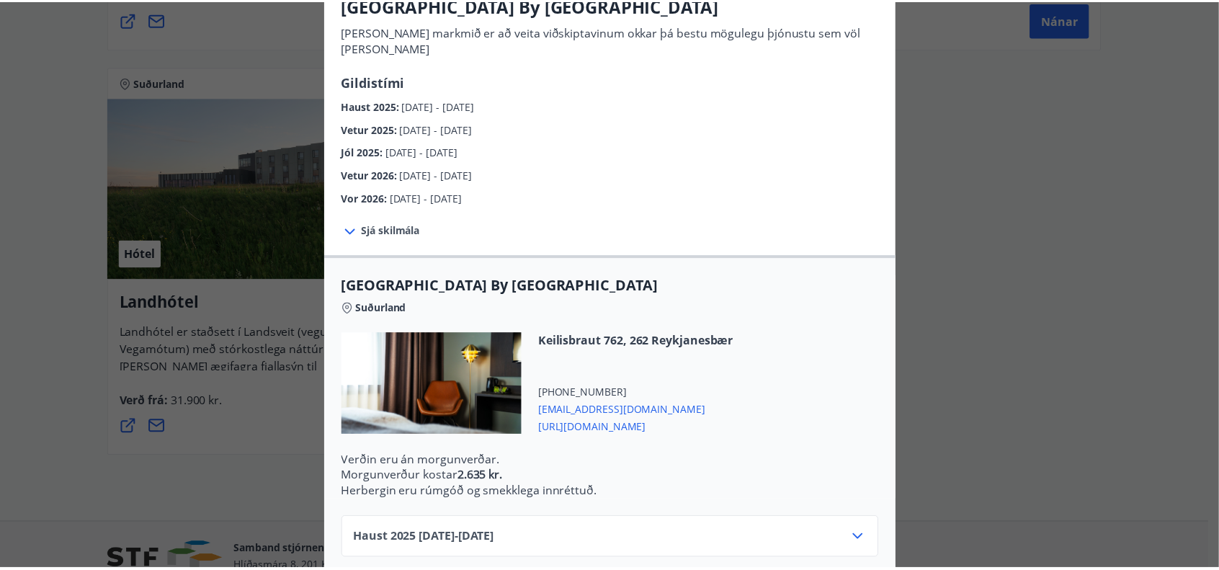
scroll to position [0, 0]
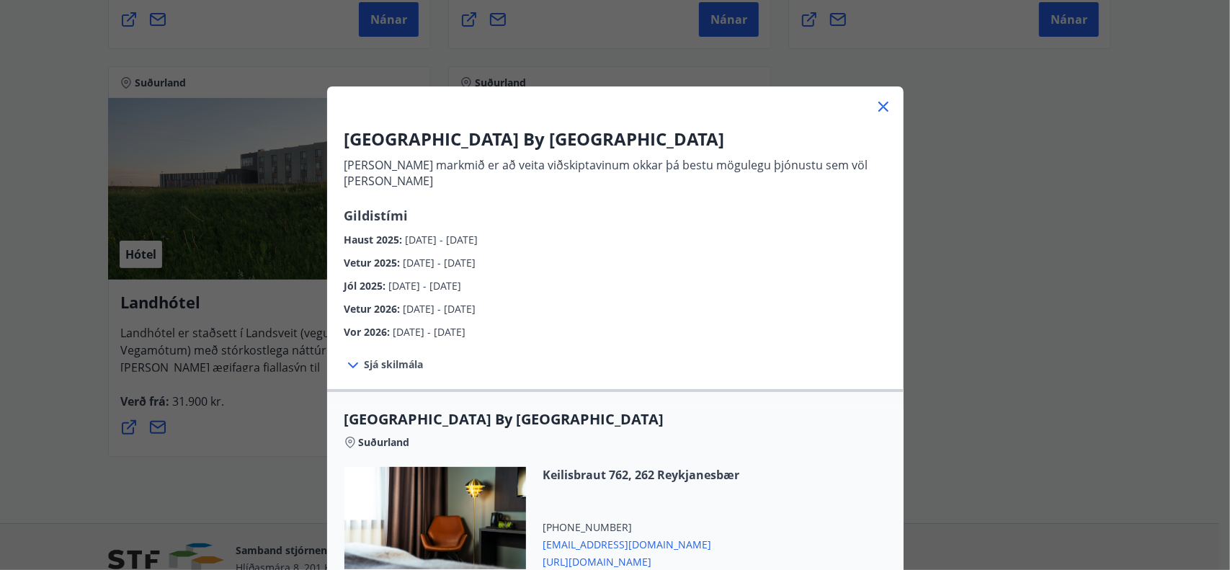
click at [878, 105] on icon at bounding box center [883, 107] width 10 height 10
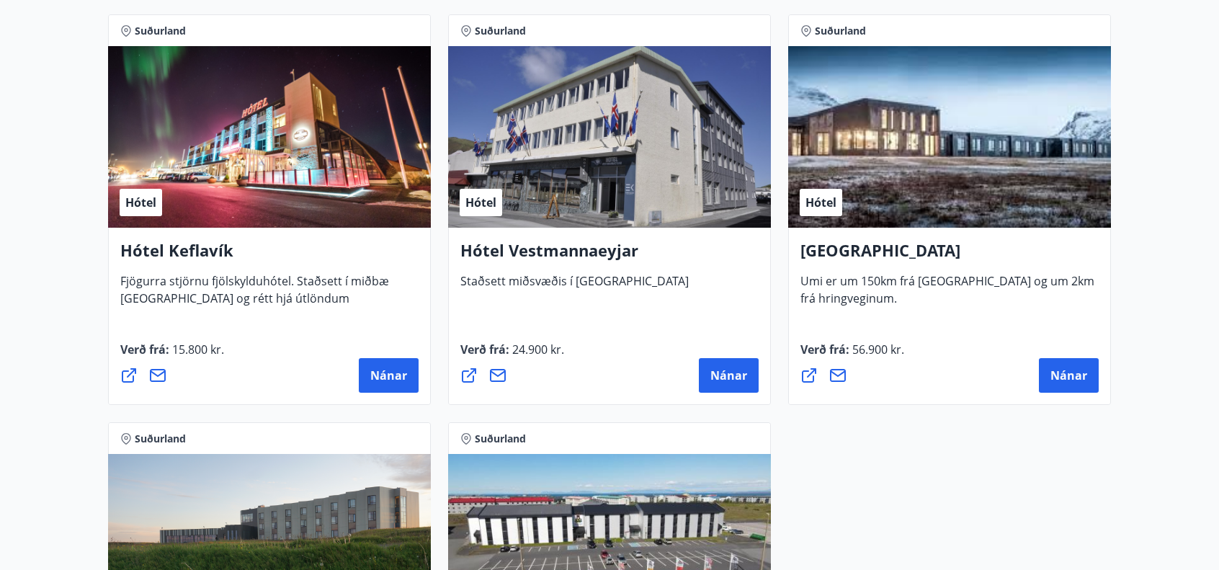
scroll to position [3522, 0]
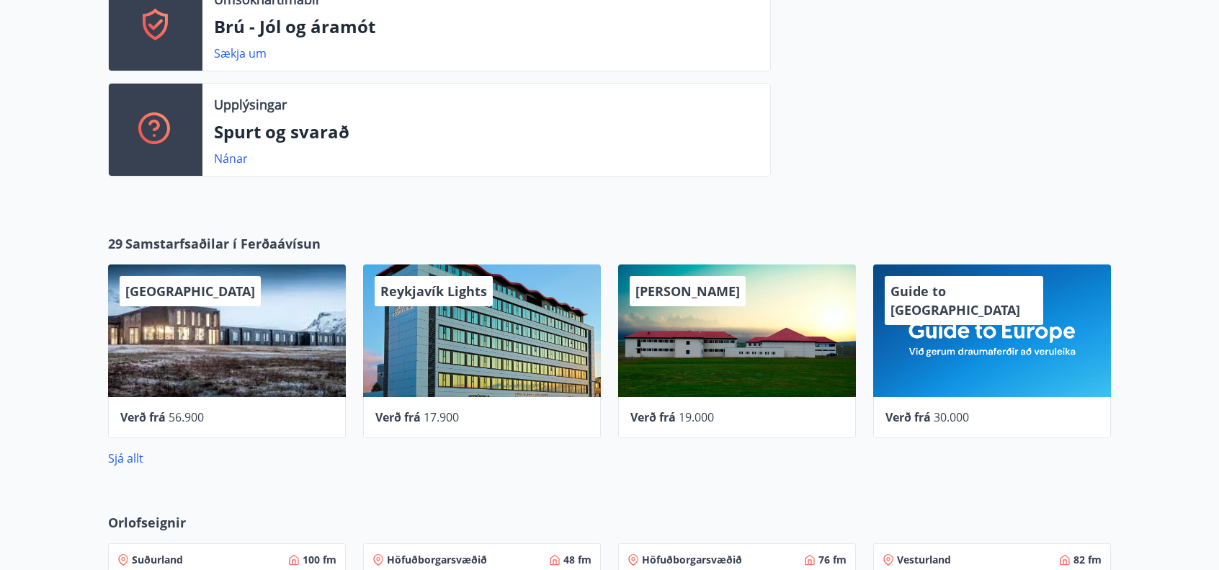
scroll to position [1153, 0]
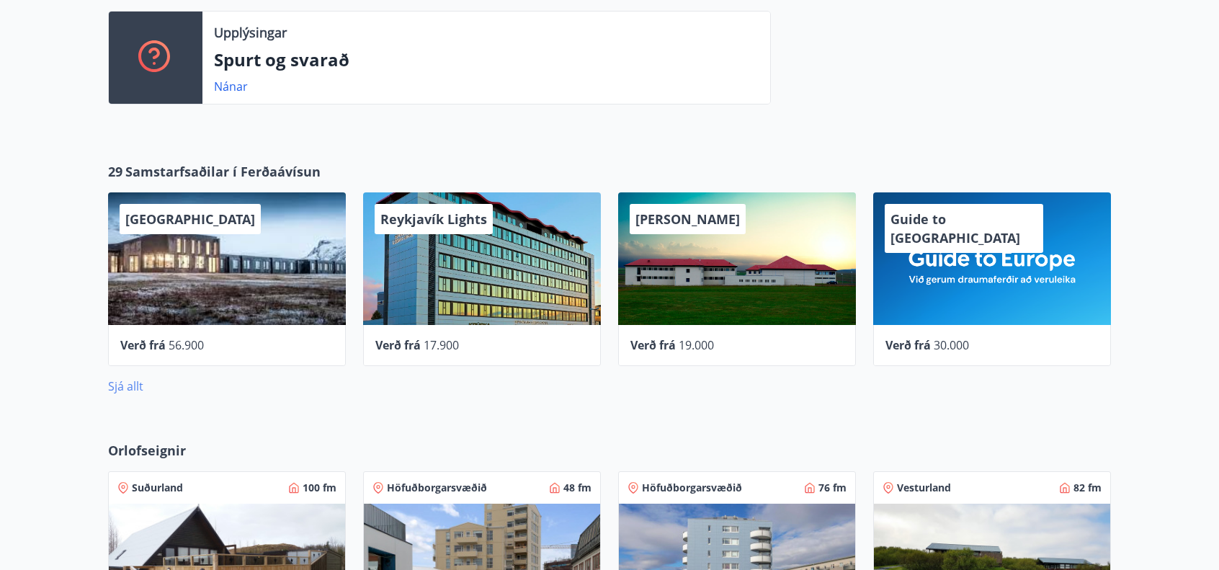
click at [141, 385] on link "Sjá allt" at bounding box center [125, 386] width 35 height 16
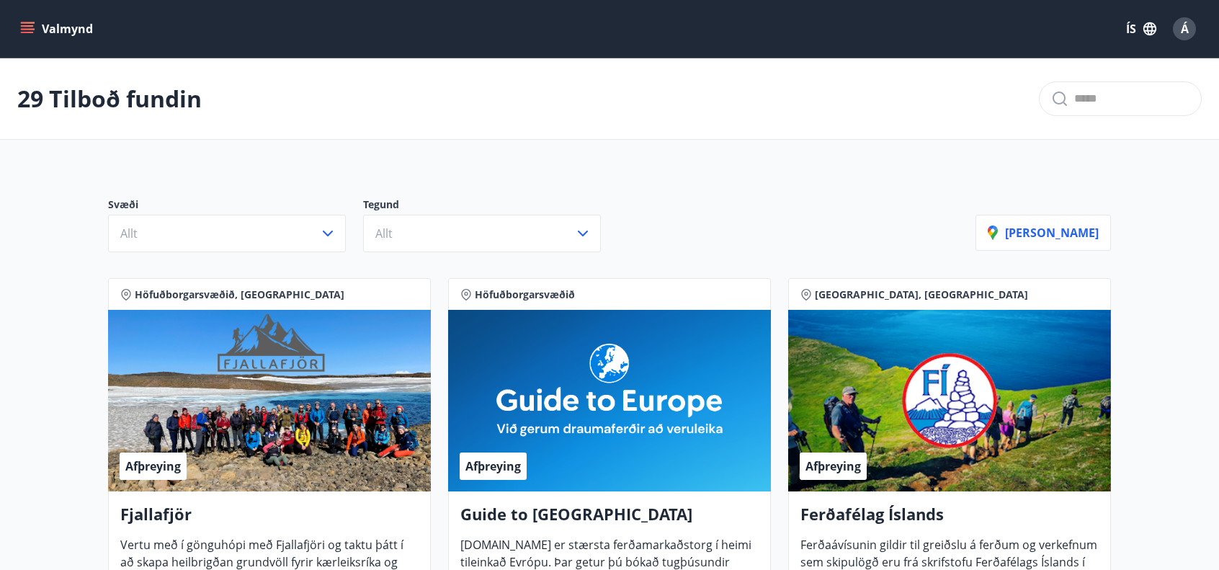
click at [39, 34] on button "Valmynd" at bounding box center [57, 29] width 81 height 26
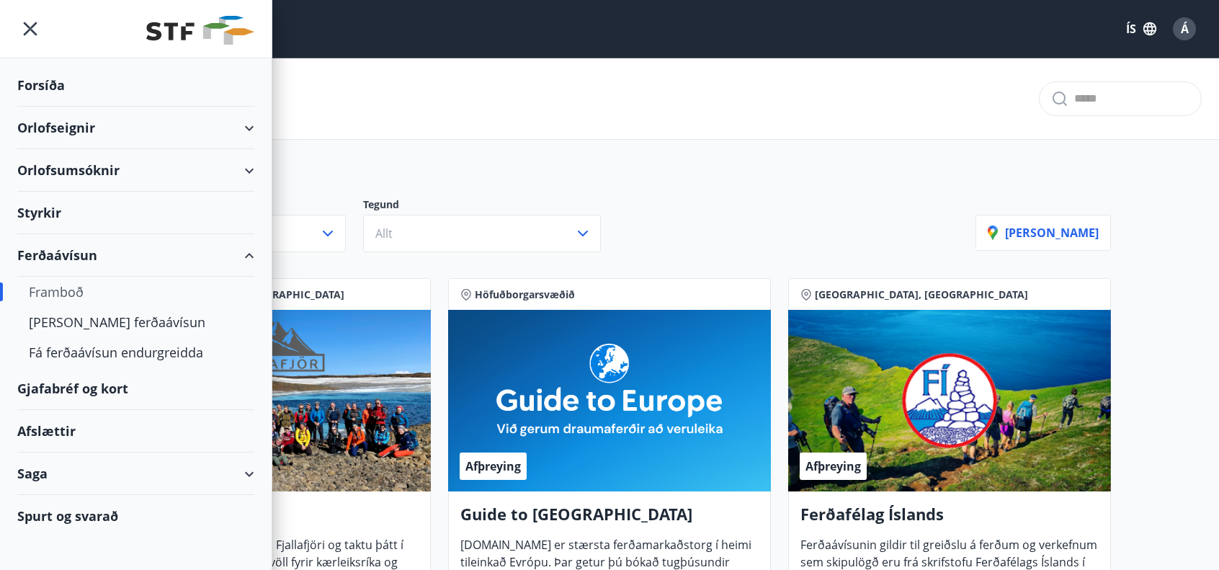
click at [79, 521] on div "Spurt og svarað" at bounding box center [135, 516] width 237 height 42
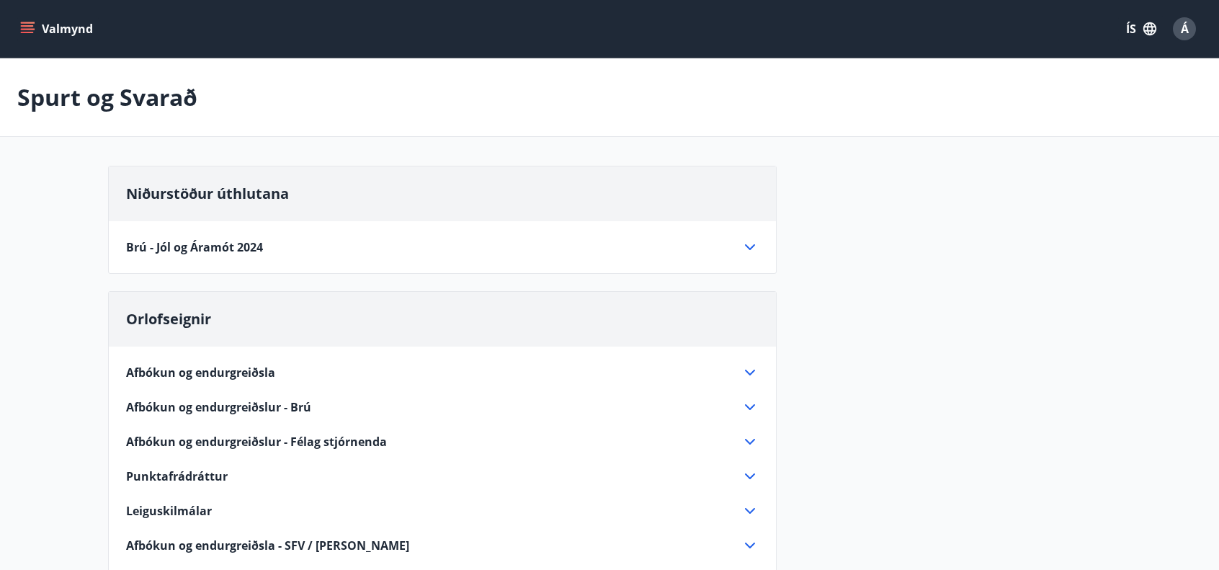
click at [28, 22] on icon "menu" at bounding box center [29, 22] width 16 height 1
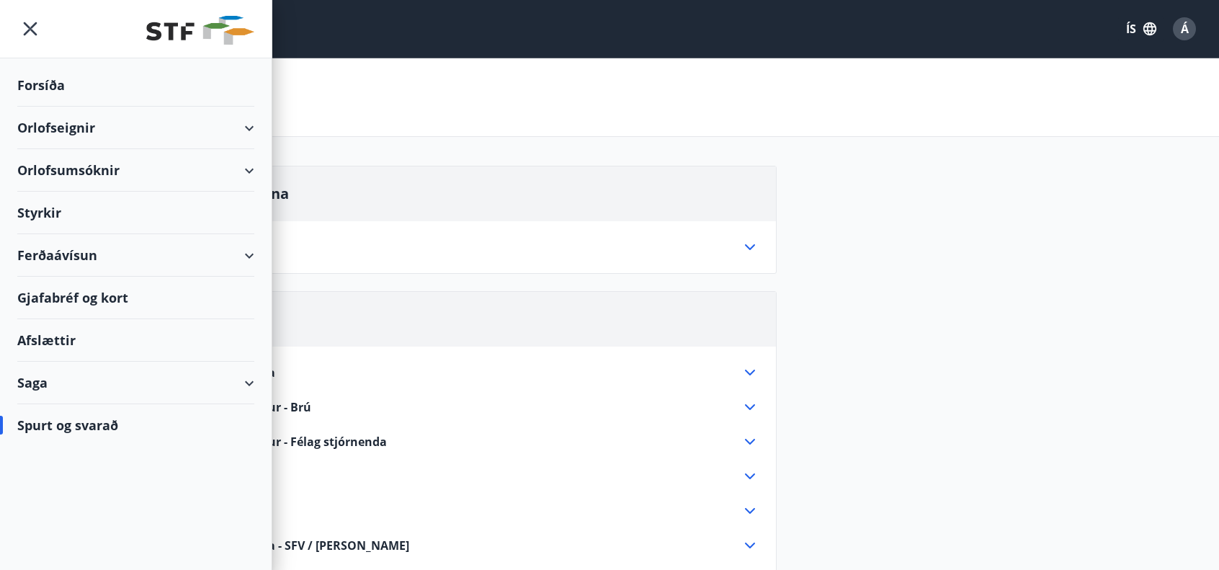
click at [47, 334] on div "Afslættir" at bounding box center [135, 340] width 237 height 43
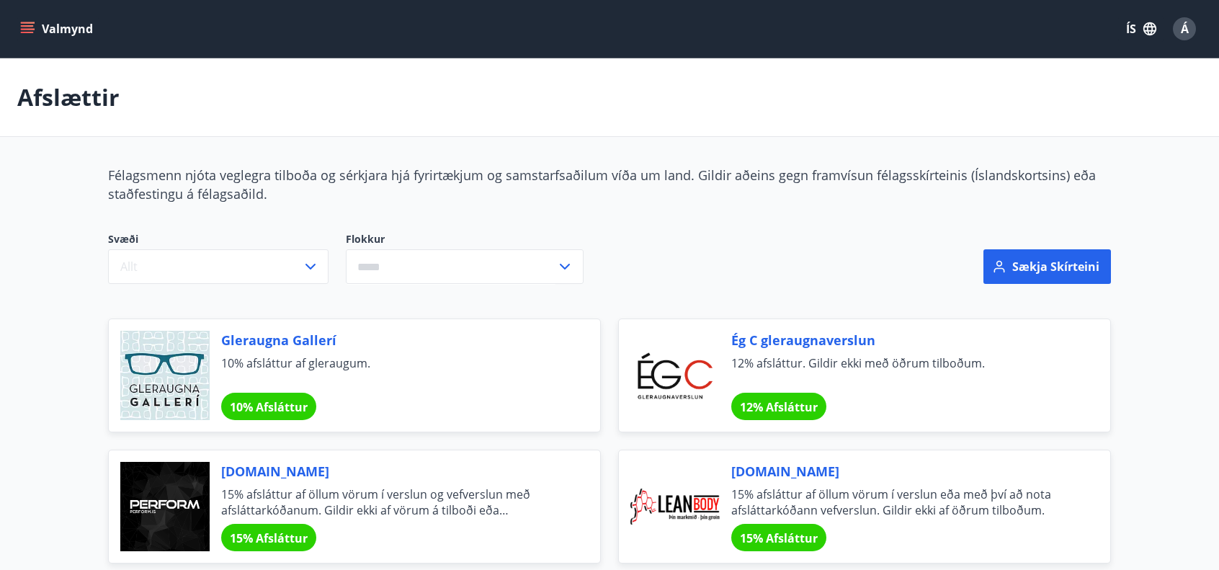
click at [30, 30] on icon "menu" at bounding box center [29, 28] width 16 height 1
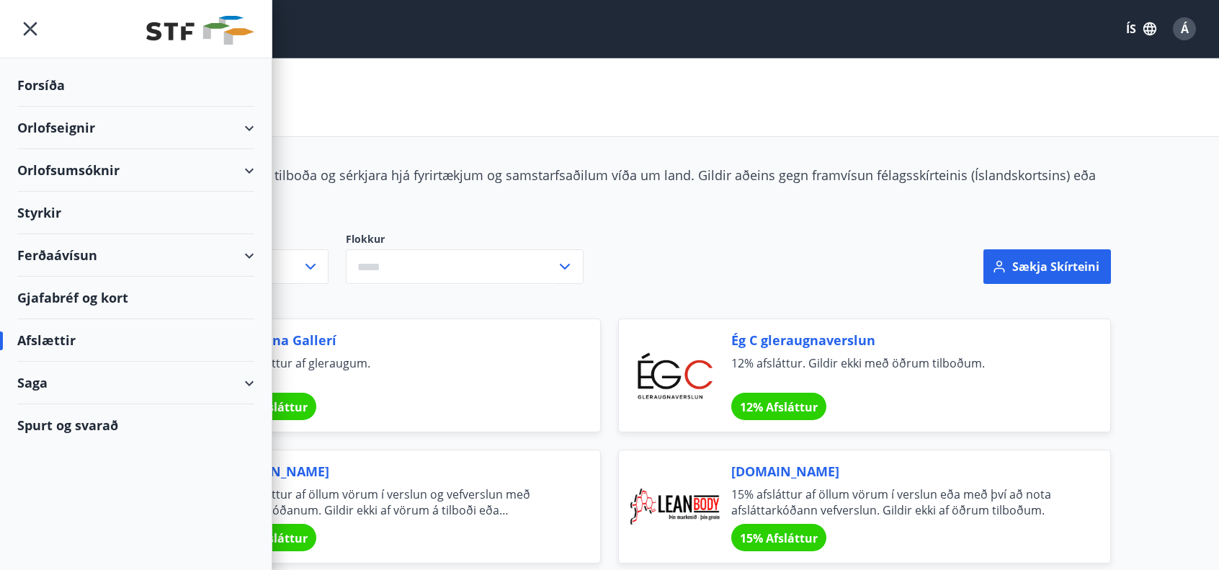
click at [61, 298] on div "Gjafabréf og kort" at bounding box center [135, 298] width 237 height 43
